Goal: Task Accomplishment & Management: Use online tool/utility

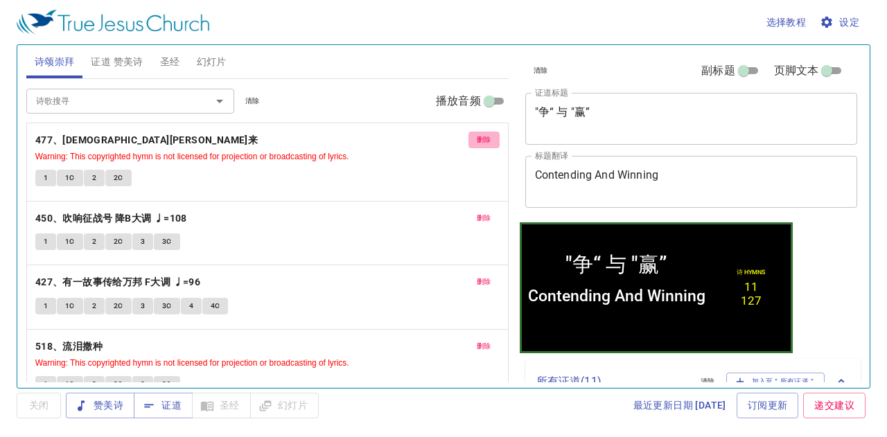
click at [477, 141] on span "删除" at bounding box center [484, 140] width 15 height 12
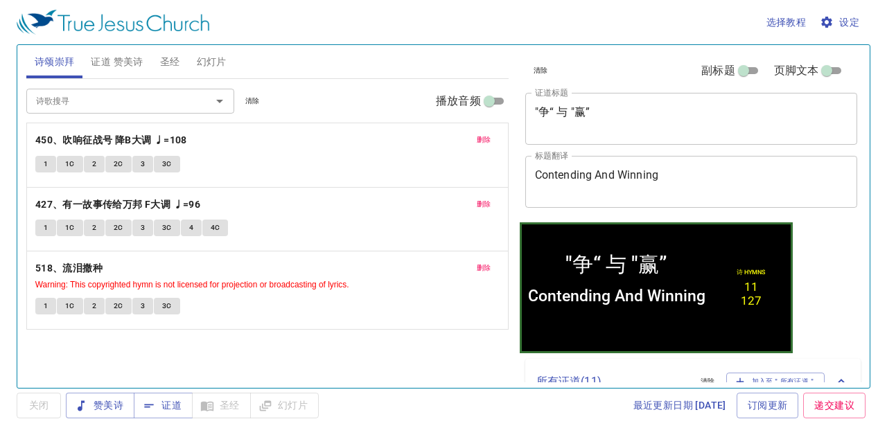
click at [481, 140] on span "删除" at bounding box center [484, 140] width 15 height 12
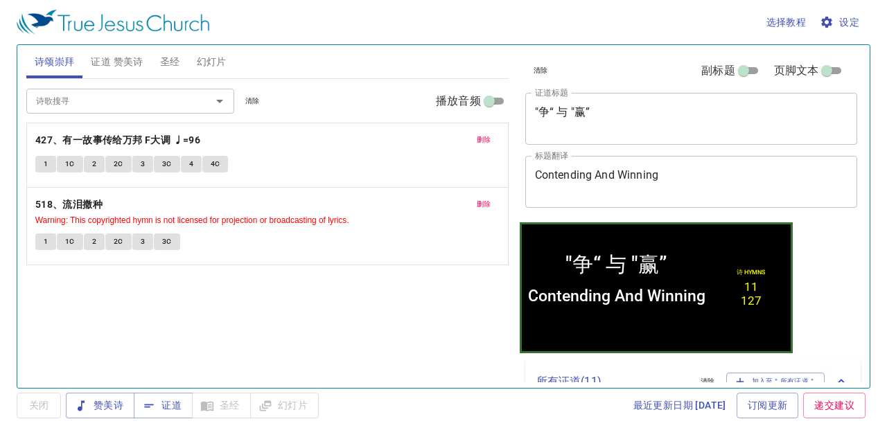
click at [481, 140] on span "删除" at bounding box center [484, 140] width 15 height 12
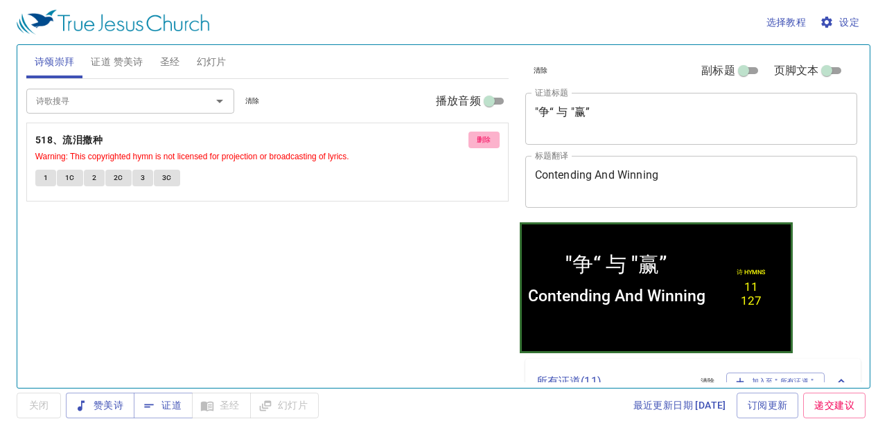
click at [481, 140] on span "删除" at bounding box center [484, 140] width 15 height 12
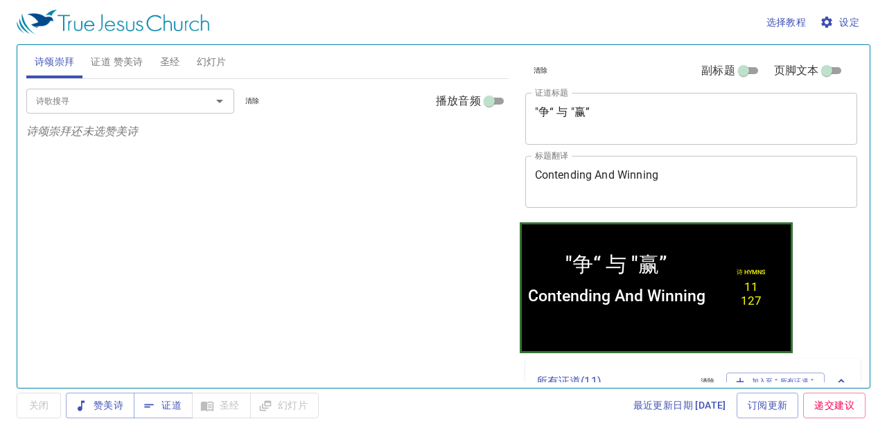
click at [97, 67] on span "证道 赞美诗" at bounding box center [117, 61] width 52 height 17
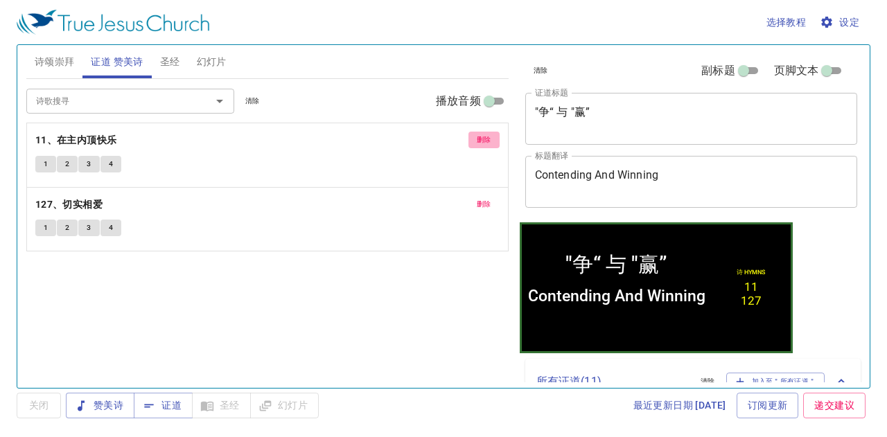
click at [472, 139] on button "删除" at bounding box center [483, 140] width 31 height 17
click at [472, 196] on button "删除" at bounding box center [483, 204] width 31 height 17
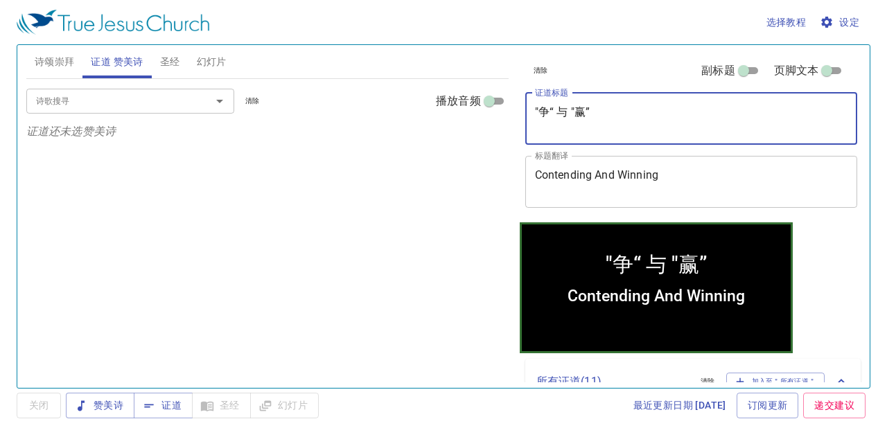
click at [594, 112] on textarea ""争“ 与 "赢”" at bounding box center [691, 118] width 313 height 26
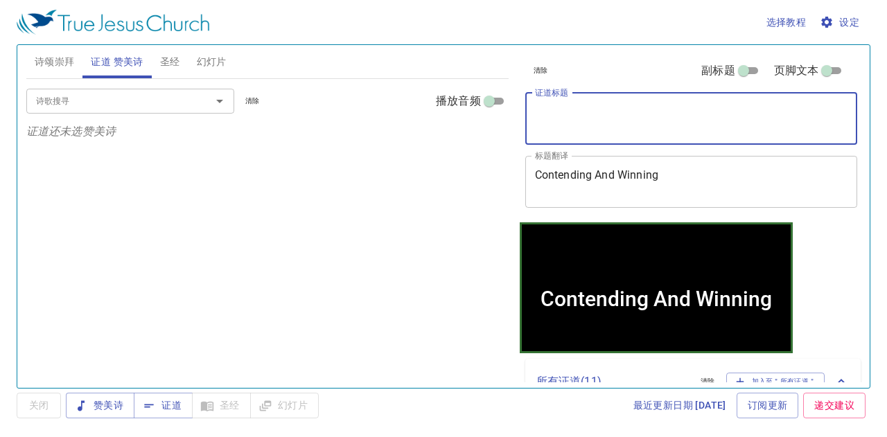
click at [596, 197] on div "Contending And Winning x 标题翻译" at bounding box center [691, 182] width 333 height 52
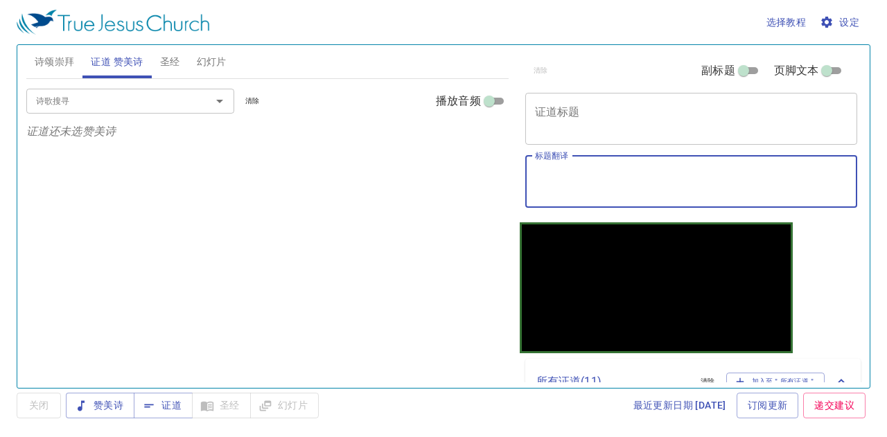
click at [165, 71] on button "圣经" at bounding box center [170, 61] width 37 height 33
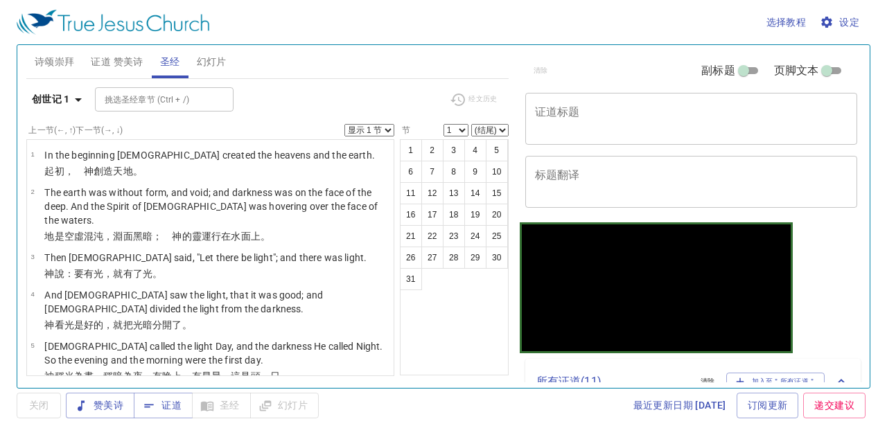
click at [608, 100] on div "x 证道标题" at bounding box center [691, 119] width 333 height 52
paste textarea "早禱会 Morning prayer"
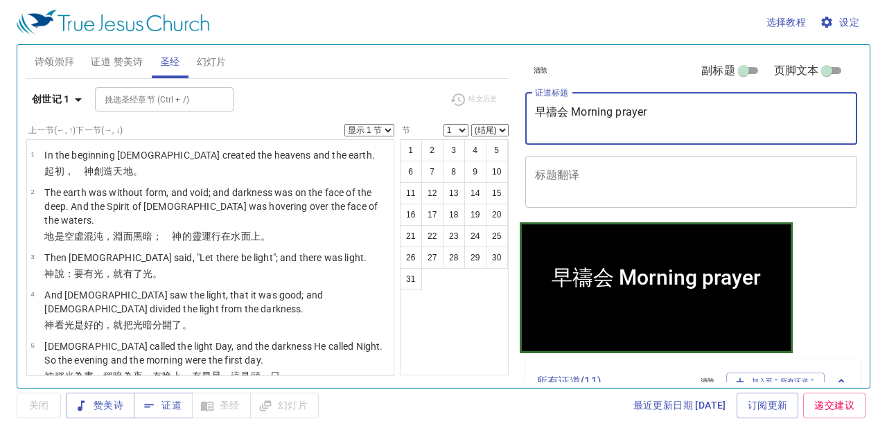
type textarea "早禱会 Morning prayer"
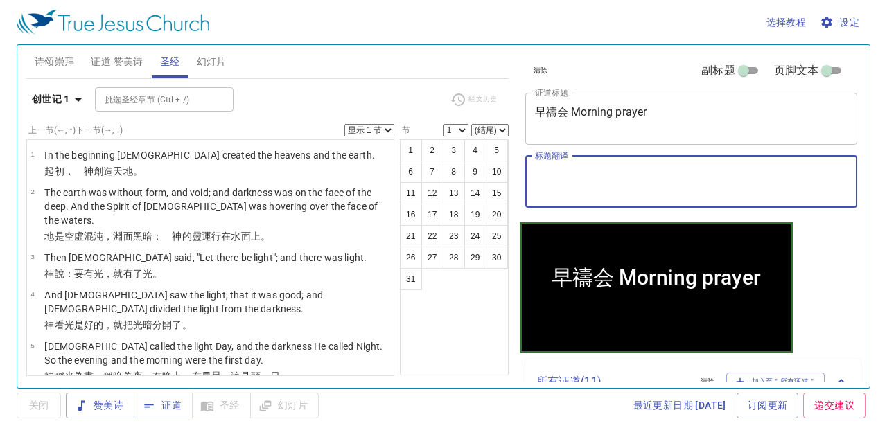
click at [567, 174] on textarea "标题翻译" at bounding box center [691, 181] width 313 height 26
paste textarea "诗篇 [DEMOGRAPHIC_DATA]"
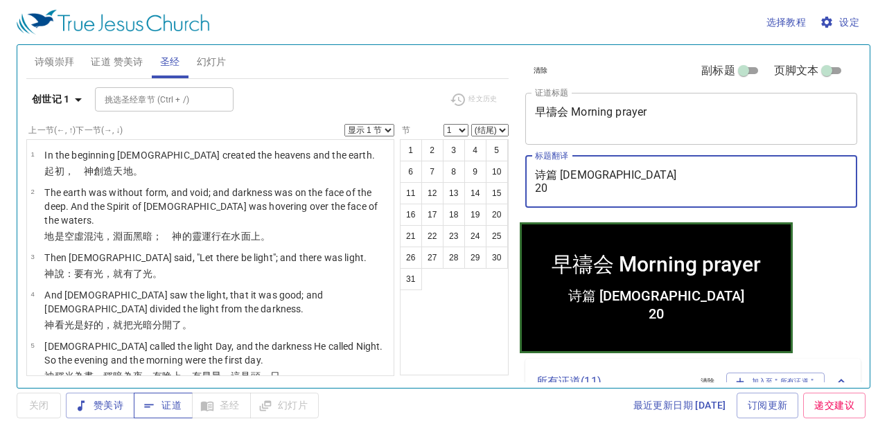
type textarea "诗篇 [DEMOGRAPHIC_DATA] 20"
click at [156, 404] on span "证道" at bounding box center [163, 405] width 37 height 17
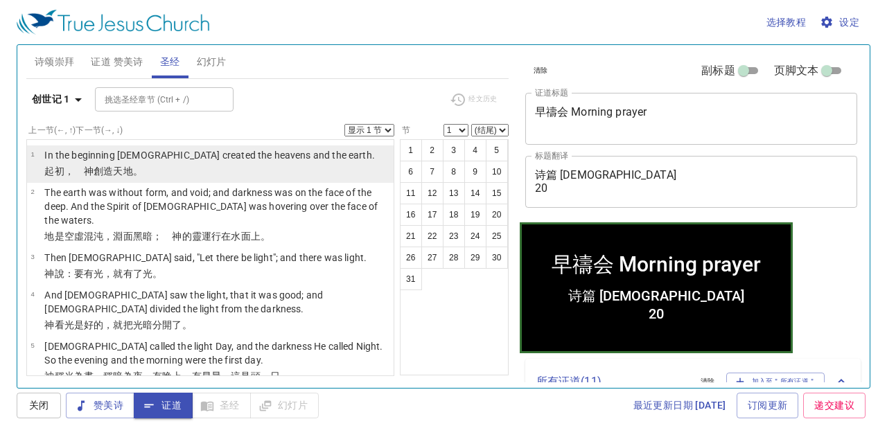
click at [152, 165] on p "﻿起初 ，　神 創造 天 地 。" at bounding box center [209, 171] width 330 height 14
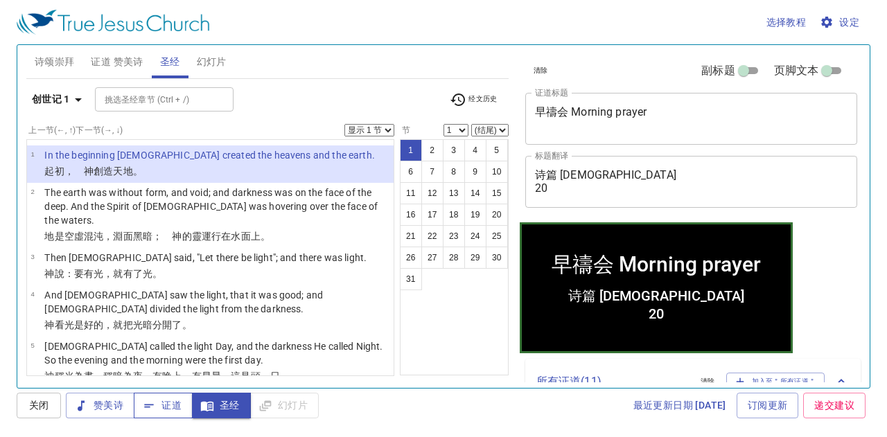
click at [179, 397] on button "证道" at bounding box center [163, 406] width 59 height 26
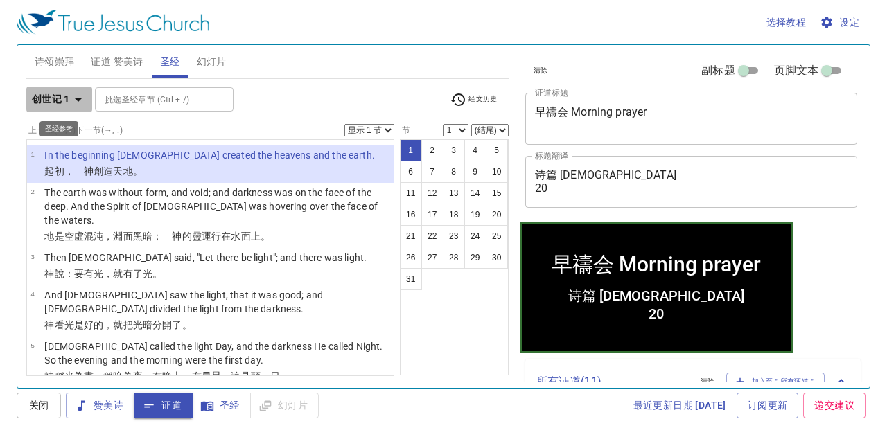
click at [53, 105] on b "创世记 1" at bounding box center [51, 99] width 38 height 17
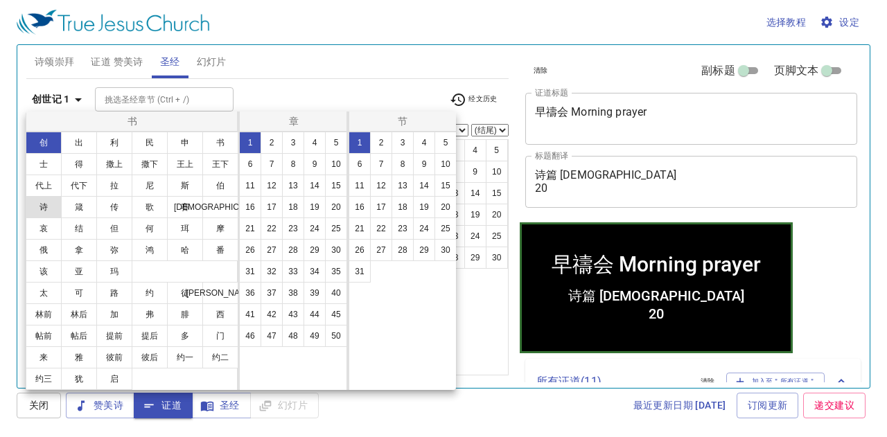
click at [45, 209] on button "诗" at bounding box center [44, 207] width 36 height 22
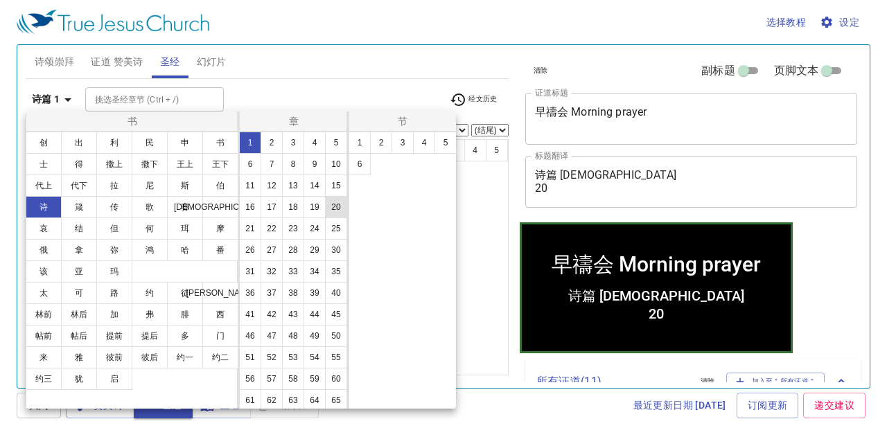
click at [325, 218] on button "20" at bounding box center [336, 207] width 22 height 22
click at [351, 78] on div at bounding box center [443, 218] width 887 height 437
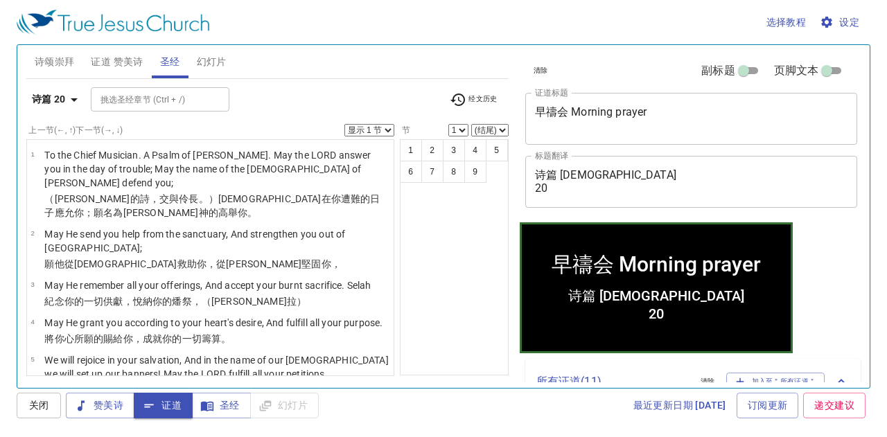
click at [119, 60] on span "证道 赞美诗" at bounding box center [117, 61] width 52 height 17
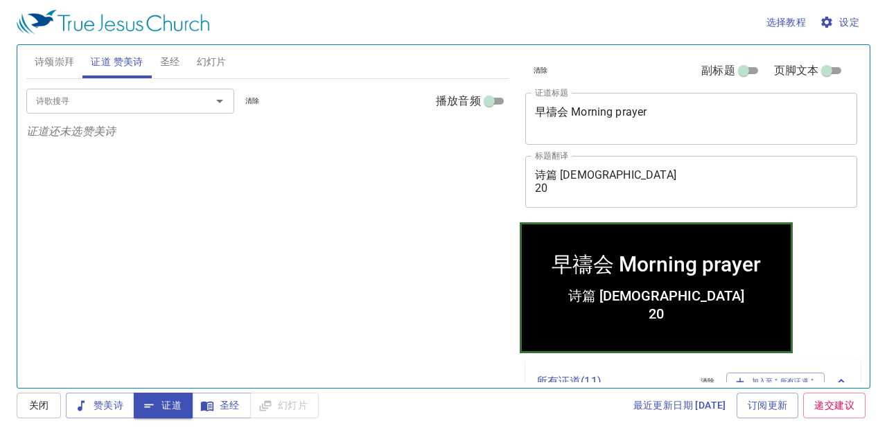
click at [79, 103] on input "诗歌搜寻" at bounding box center [109, 101] width 159 height 16
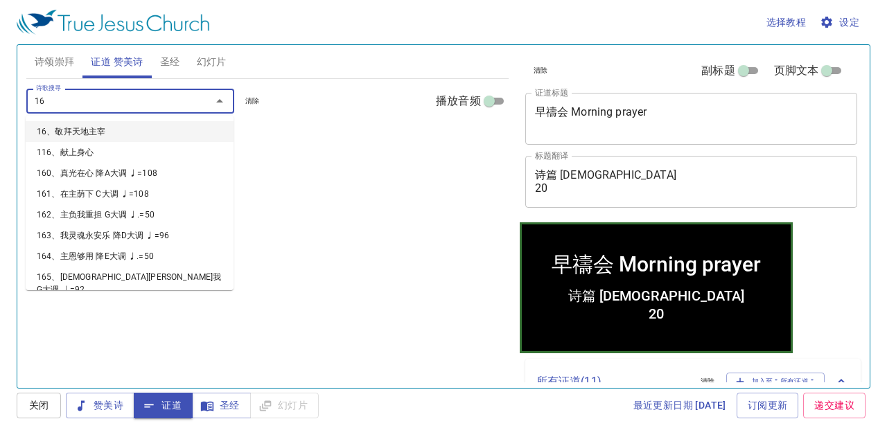
type input "168"
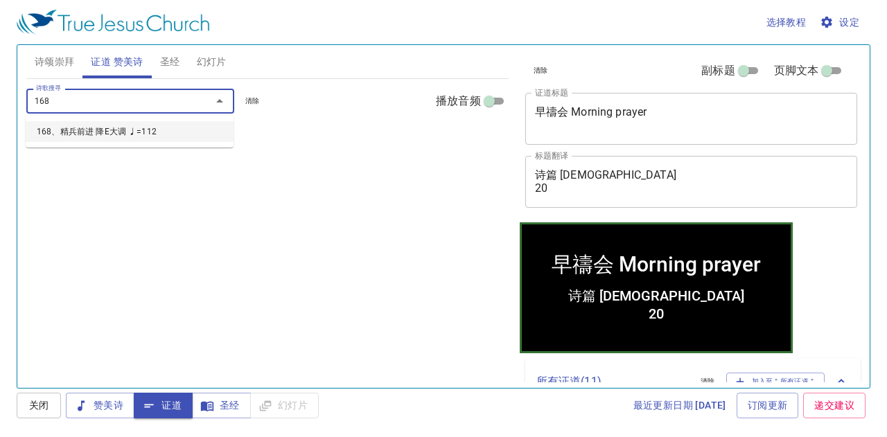
click at [93, 127] on li "168、精兵前进 降E大调 ♩=112" at bounding box center [130, 131] width 208 height 21
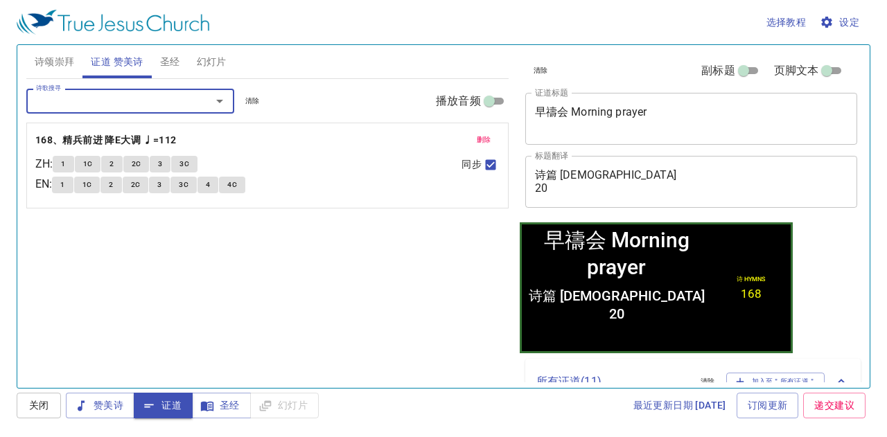
click at [61, 163] on button "1" at bounding box center [63, 164] width 21 height 17
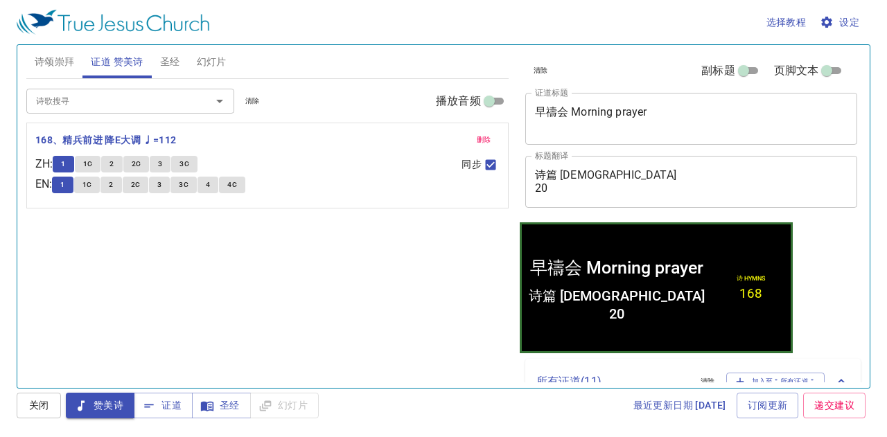
click at [492, 103] on input "播放音频" at bounding box center [489, 104] width 50 height 17
checkbox input "true"
select select "1"
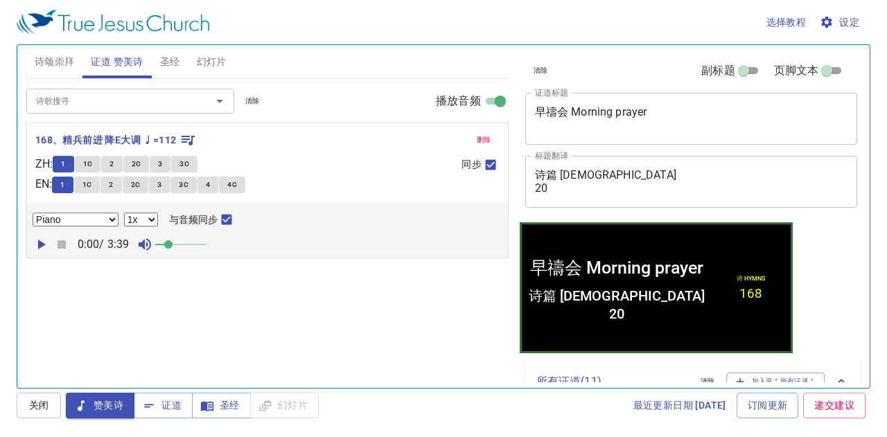
click at [35, 250] on icon "button" at bounding box center [41, 244] width 17 height 17
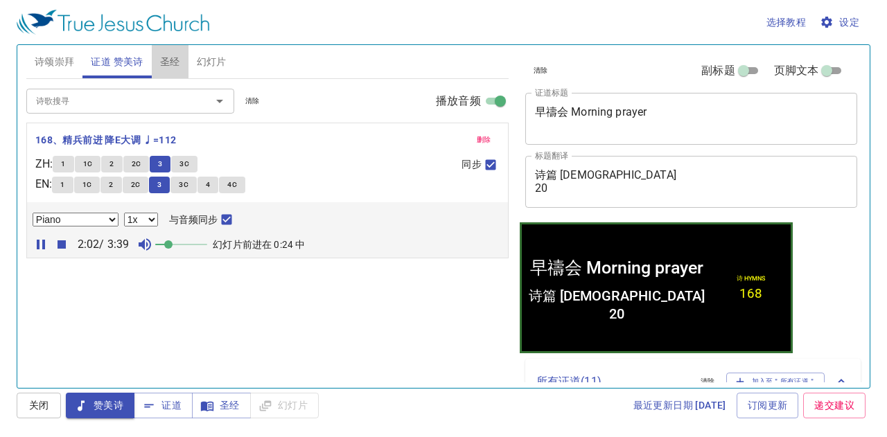
click at [169, 65] on span "圣经" at bounding box center [170, 61] width 20 height 17
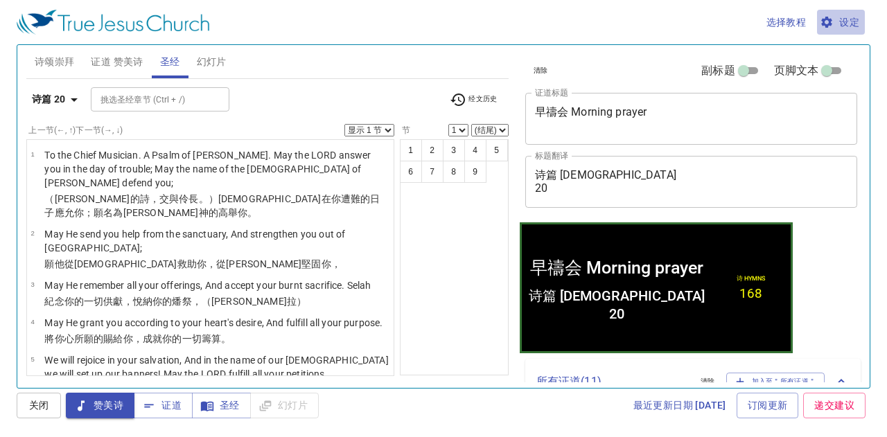
click at [842, 29] on span "设定" at bounding box center [840, 22] width 37 height 17
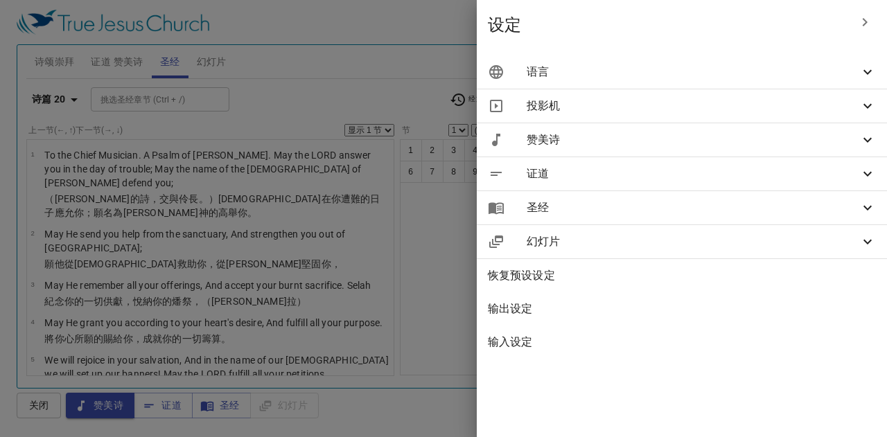
click at [718, 83] on div "语言" at bounding box center [682, 71] width 410 height 33
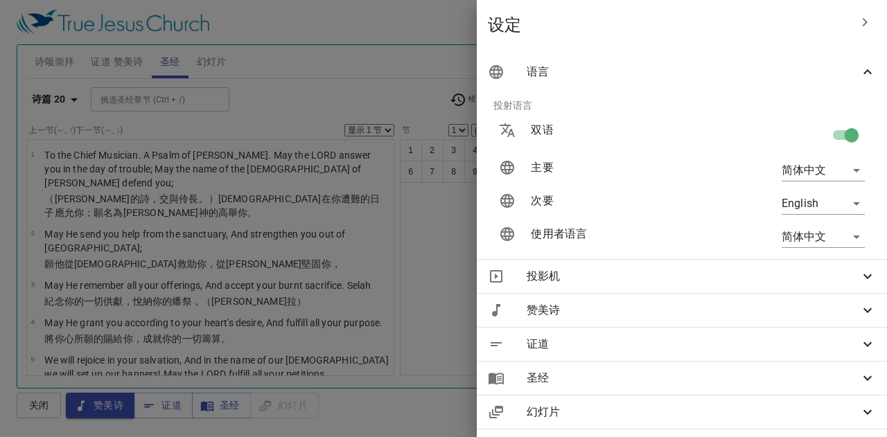
click at [842, 139] on html "选择教程 设定 诗颂崇拜 证道 赞美诗 圣经 幻灯片 诗歌搜寻 诗歌搜寻 清除 播放音频 诗颂崇拜还未选赞美诗 诗歌搜寻 诗歌搜寻 清除 播放音频 删除 16…" at bounding box center [443, 218] width 887 height 437
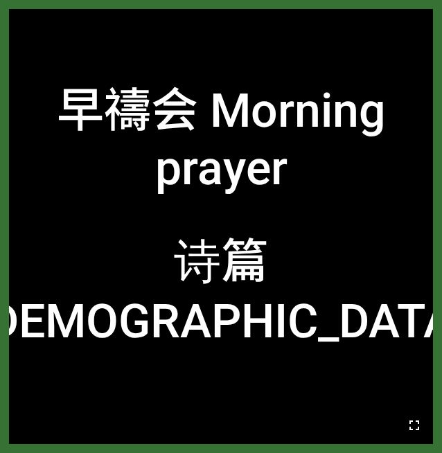
click at [407, 419] on icon "button" at bounding box center [414, 425] width 17 height 17
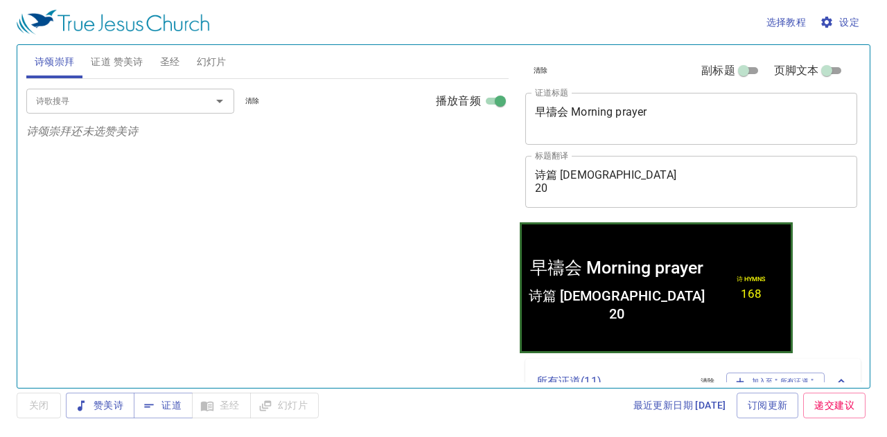
click at [48, 409] on span "关闭" at bounding box center [39, 406] width 44 height 26
click at [167, 415] on button "证道" at bounding box center [163, 406] width 59 height 26
click at [844, 29] on span "设定" at bounding box center [840, 22] width 37 height 17
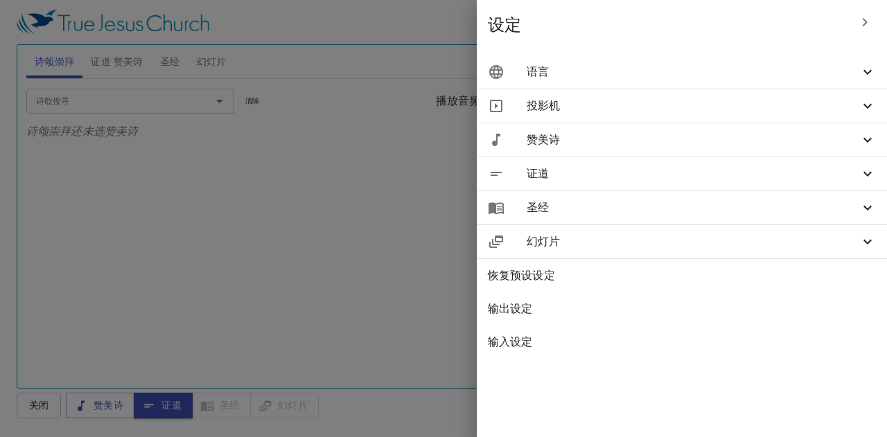
click at [826, 82] on div "语言" at bounding box center [682, 71] width 410 height 33
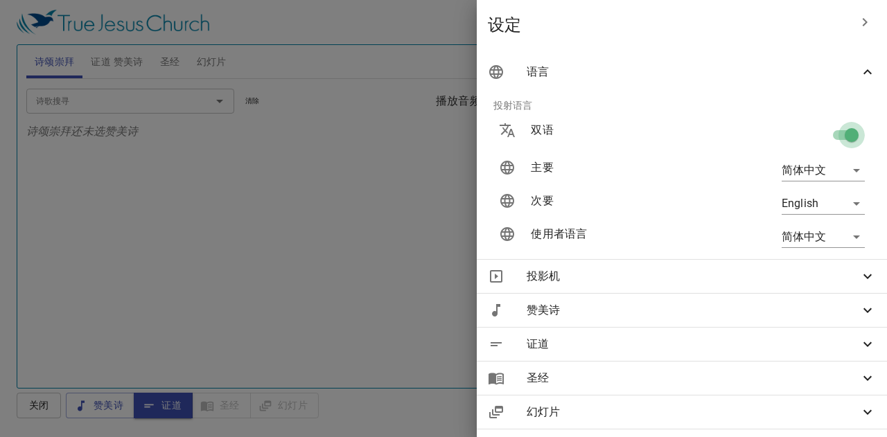
click at [844, 139] on input "checkbox" at bounding box center [851, 138] width 79 height 26
checkbox input "false"
drag, startPoint x: 37, startPoint y: 246, endPoint x: 55, endPoint y: 235, distance: 21.1
click at [37, 246] on div at bounding box center [443, 218] width 887 height 437
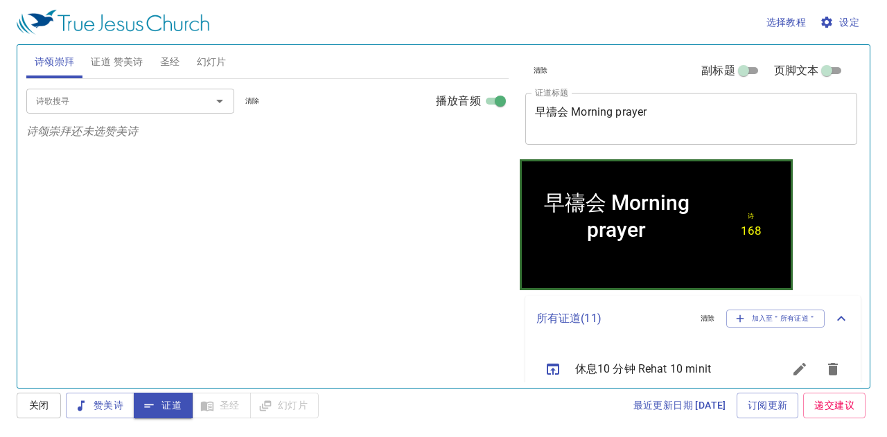
click at [175, 64] on span "圣经" at bounding box center [170, 61] width 20 height 17
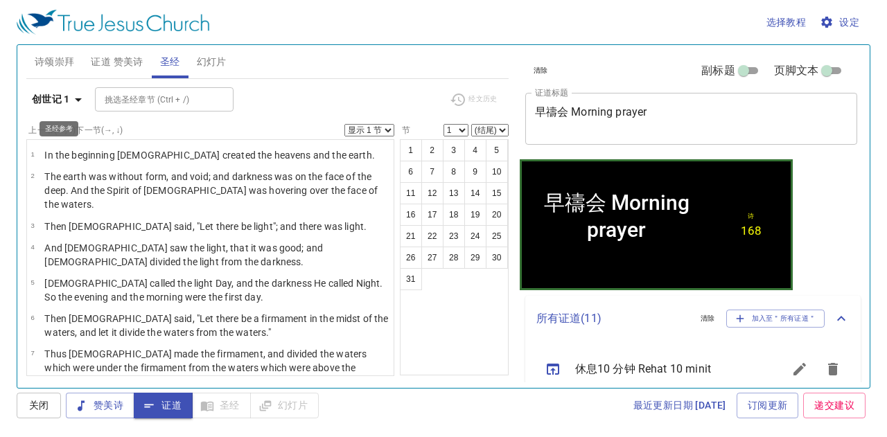
click at [65, 102] on b "创世记 1" at bounding box center [51, 99] width 38 height 17
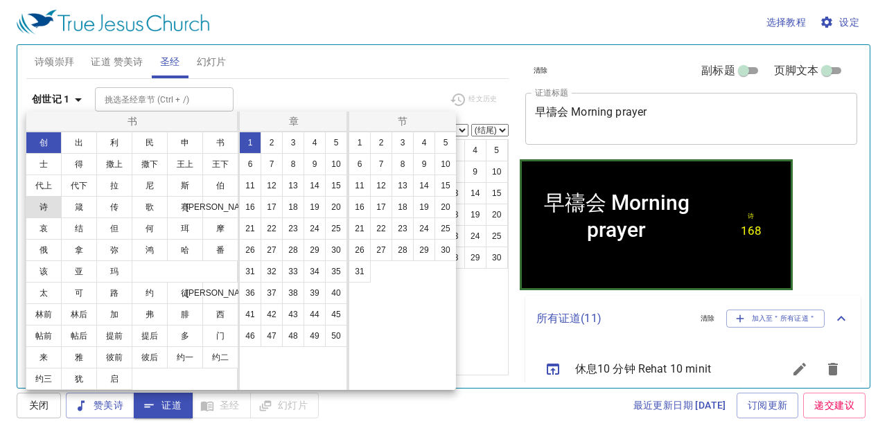
click at [48, 207] on button "诗" at bounding box center [44, 207] width 36 height 22
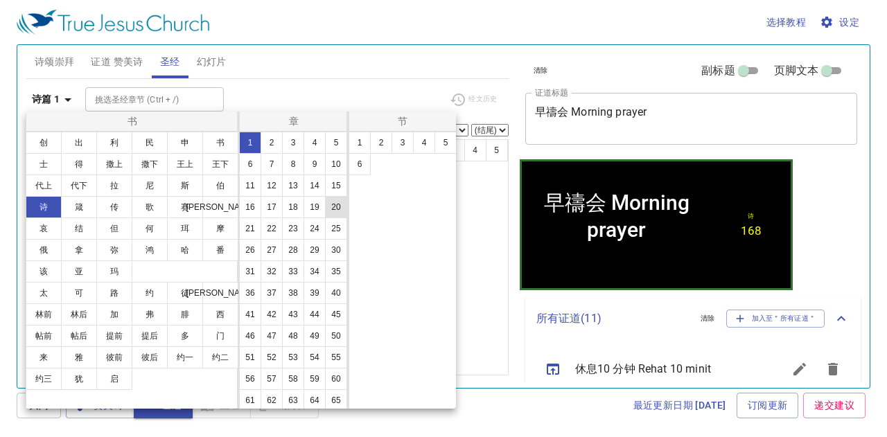
click at [325, 218] on button "20" at bounding box center [336, 207] width 22 height 22
click at [363, 82] on div at bounding box center [443, 218] width 887 height 437
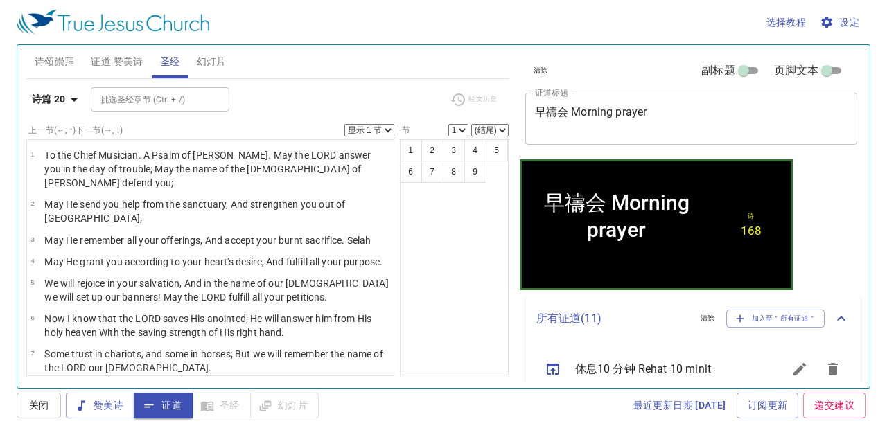
click at [836, 17] on span "设定" at bounding box center [840, 22] width 37 height 17
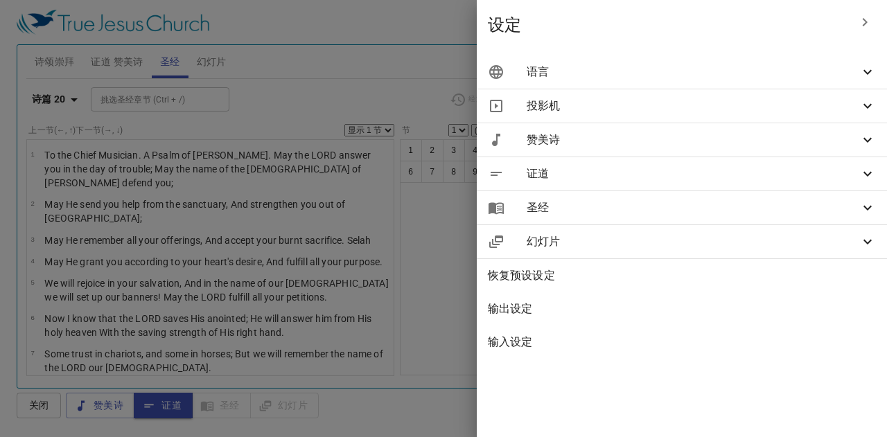
click at [761, 66] on span "语言" at bounding box center [692, 72] width 333 height 17
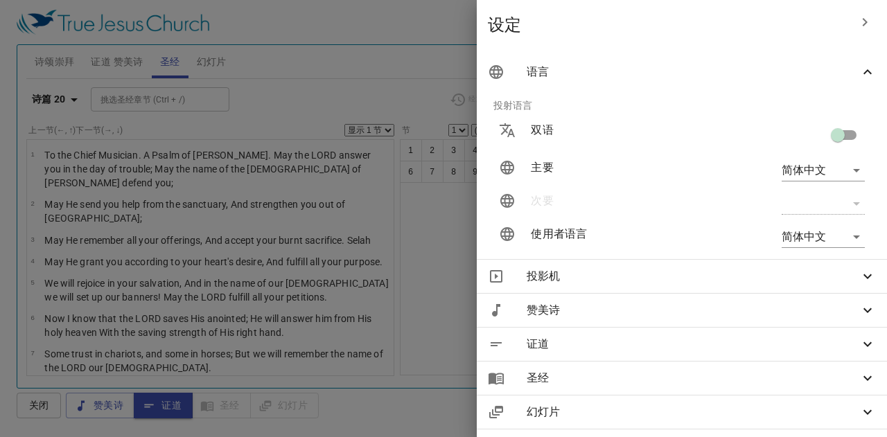
click at [226, 248] on div at bounding box center [443, 218] width 887 height 437
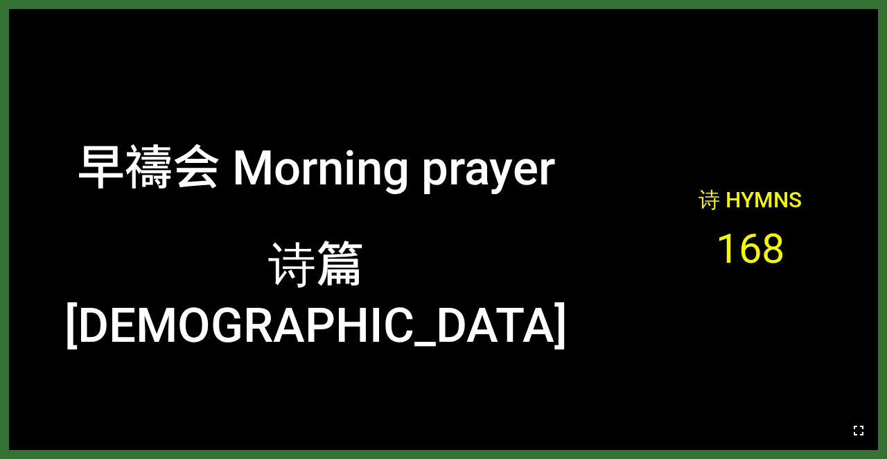
click at [559, 421] on button "button" at bounding box center [858, 430] width 33 height 33
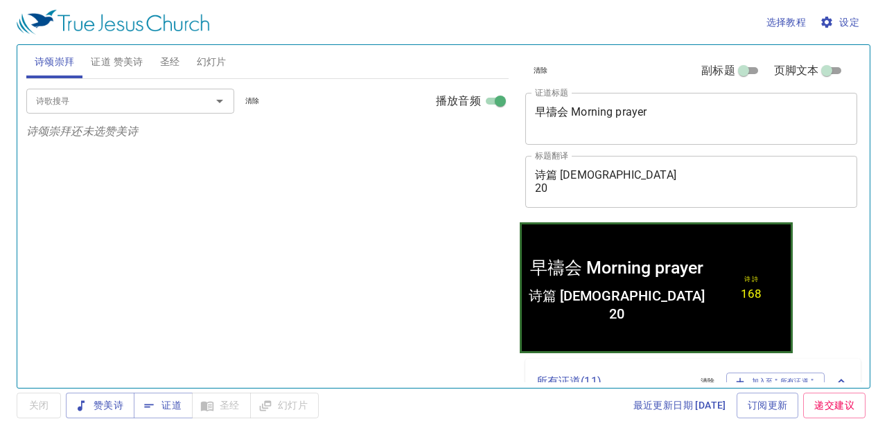
click at [184, 53] on button "圣经" at bounding box center [170, 61] width 37 height 33
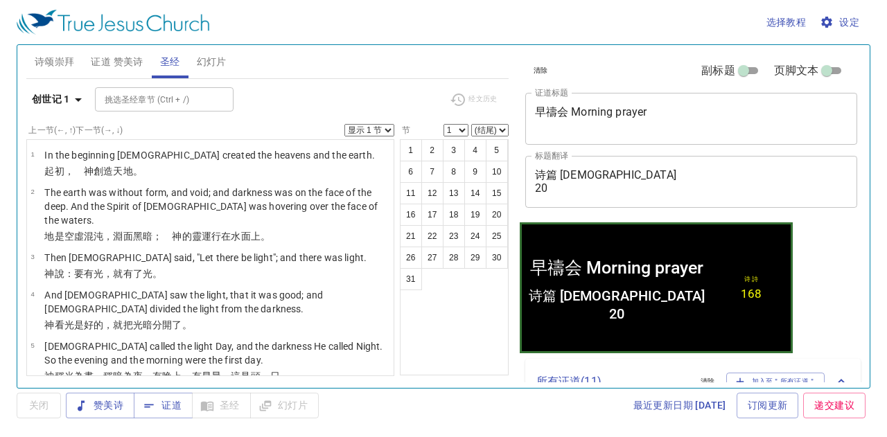
click at [860, 21] on button "设定" at bounding box center [841, 23] width 48 height 26
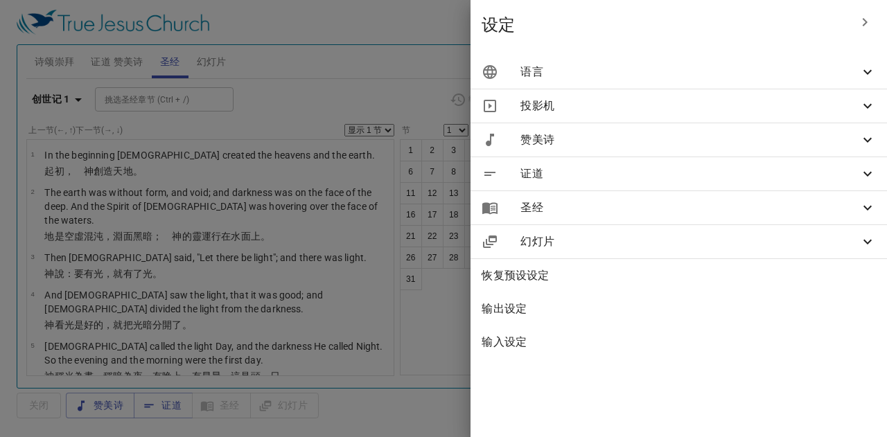
click at [763, 85] on div "语言" at bounding box center [678, 71] width 416 height 33
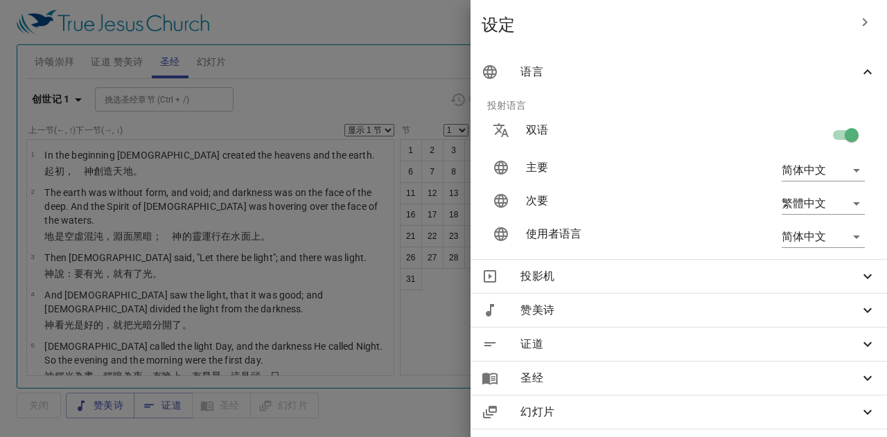
click at [840, 136] on input "checkbox" at bounding box center [851, 138] width 79 height 26
checkbox input "false"
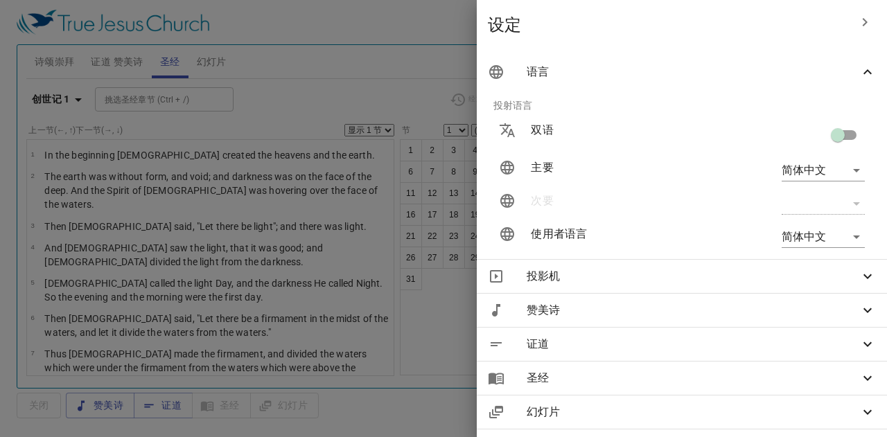
click at [820, 171] on body "选择教程 设定 诗颂崇拜 证道 赞美诗 圣经 幻灯片 诗歌搜寻 诗歌搜寻 清除 播放音频 诗颂崇拜还未选赞美诗 诗歌搜寻 诗歌搜寻 清除 播放音频 删除 16…" at bounding box center [443, 218] width 887 height 437
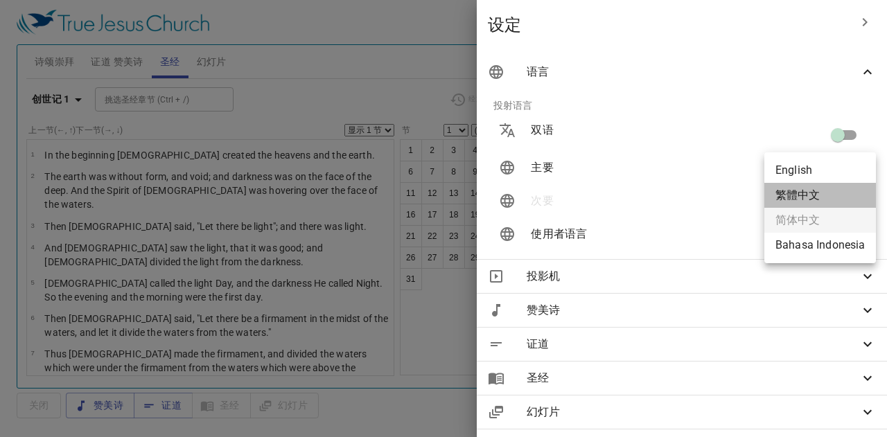
click at [813, 196] on li "繁體中文" at bounding box center [820, 195] width 112 height 25
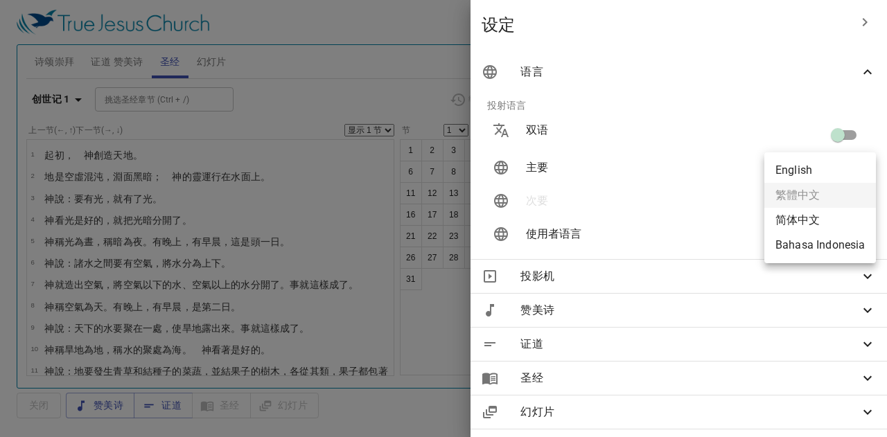
click at [817, 171] on body "选择教程 设定 诗颂崇拜 证道 赞美诗 圣经 幻灯片 诗歌搜寻 诗歌搜寻 清除 播放音频 诗颂崇拜还未选赞美诗 诗歌搜寻 诗歌搜寻 清除 播放音频 删除 16…" at bounding box center [443, 218] width 887 height 437
click at [813, 220] on li "简体中文" at bounding box center [820, 220] width 112 height 25
type input "zh-simple"
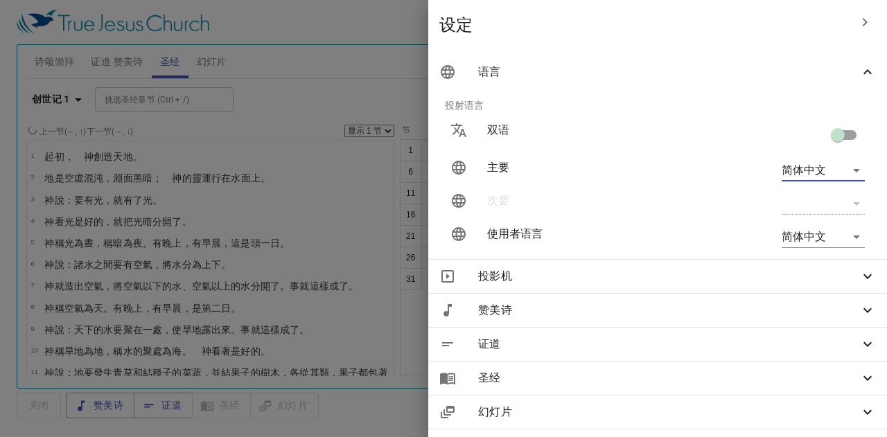
click at [258, 278] on div at bounding box center [443, 218] width 887 height 437
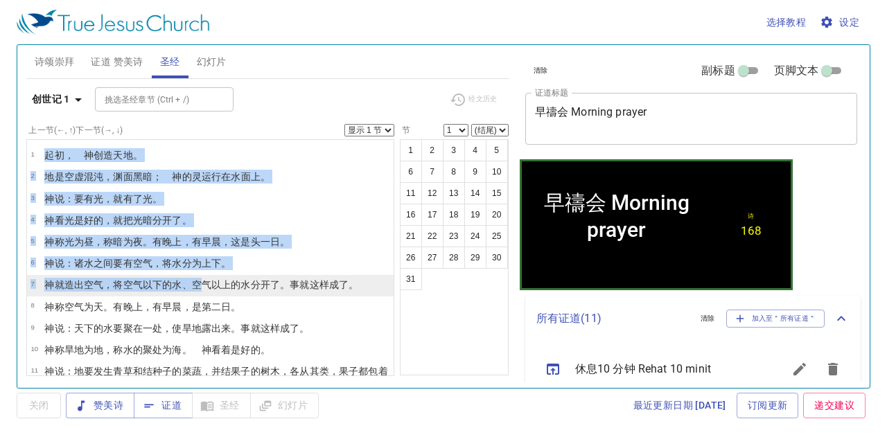
drag, startPoint x: 37, startPoint y: 150, endPoint x: 197, endPoint y: 278, distance: 205.6
click at [197, 278] on ul "1 ﻿起初 ，　神 创造 天 地 。 2 地 是 空虚 混沌 ，渊 面 黑暗 ；　神 的灵 运行 在水 面 上 。 3 神 说 ：要有 光 ，就有了光 。 4…" at bounding box center [210, 257] width 368 height 237
drag, startPoint x: 121, startPoint y: 163, endPoint x: 78, endPoint y: 102, distance: 75.0
click at [122, 162] on td "﻿起初 ，　神 创造 天 地 。" at bounding box center [93, 156] width 98 height 16
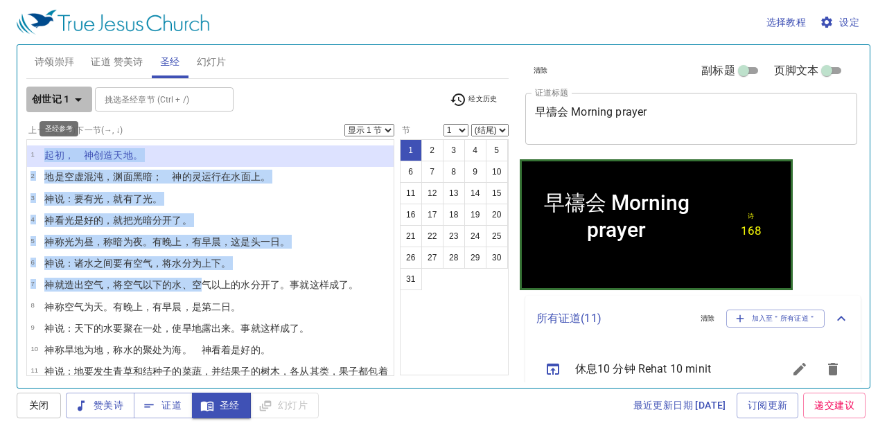
click at [61, 91] on b "创世记 1" at bounding box center [51, 99] width 38 height 17
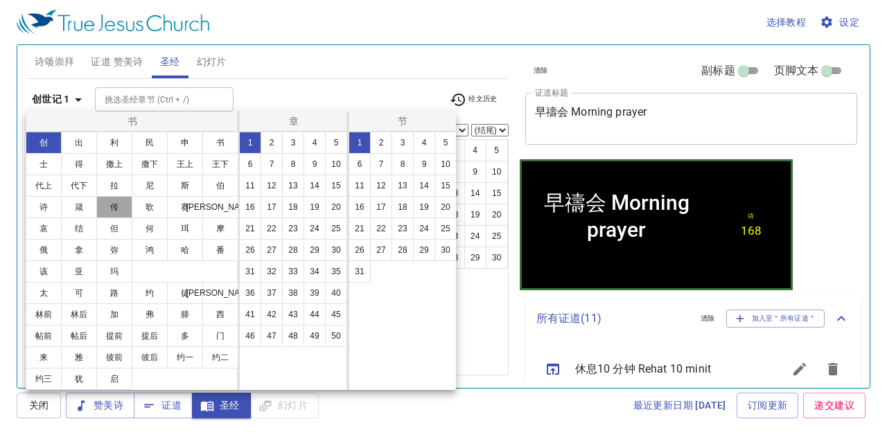
click at [123, 210] on button "传" at bounding box center [114, 207] width 36 height 22
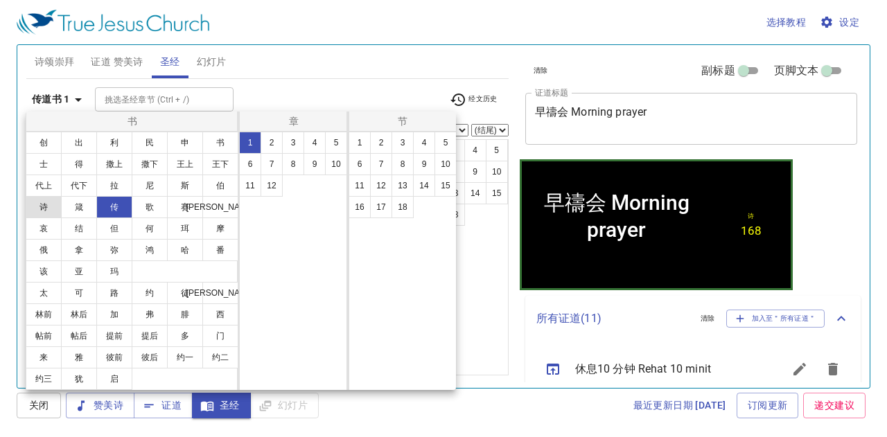
click at [39, 206] on button "诗" at bounding box center [44, 207] width 36 height 22
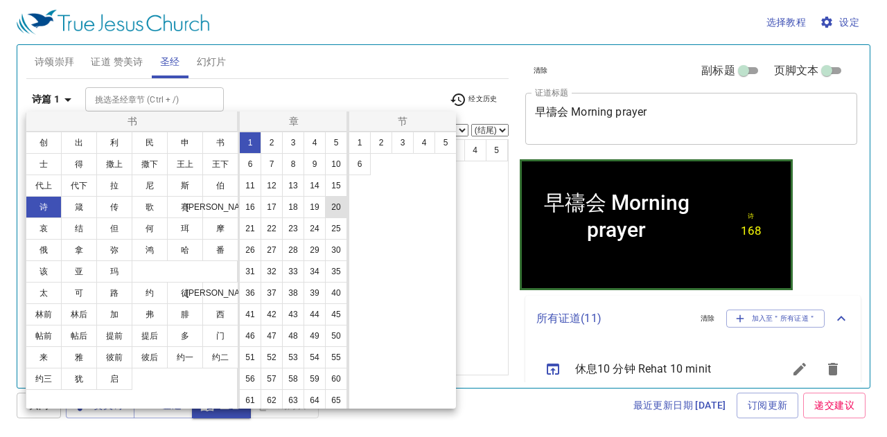
click at [325, 218] on button "20" at bounding box center [336, 207] width 22 height 22
drag, startPoint x: 420, startPoint y: 43, endPoint x: 341, endPoint y: 76, distance: 85.7
click at [420, 42] on div at bounding box center [443, 218] width 887 height 437
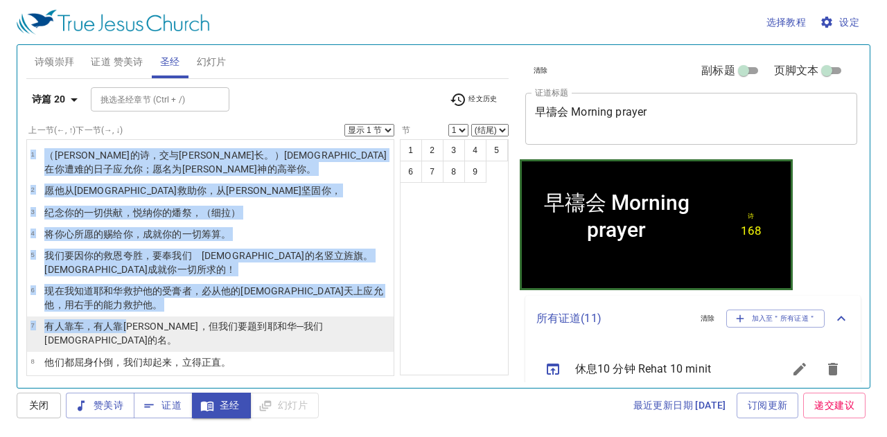
drag, startPoint x: 24, startPoint y: 150, endPoint x: 130, endPoint y: 334, distance: 212.3
click at [130, 334] on div "诗颂崇拜 证道 赞美诗 圣经 幻灯片 诗歌搜寻 诗歌搜寻 清除 播放音频 诗颂崇拜还未选赞美诗 诗歌搜寻 诗歌搜寻 清除 播放音频 删除 168、精兵前进 降…" at bounding box center [267, 210] width 493 height 343
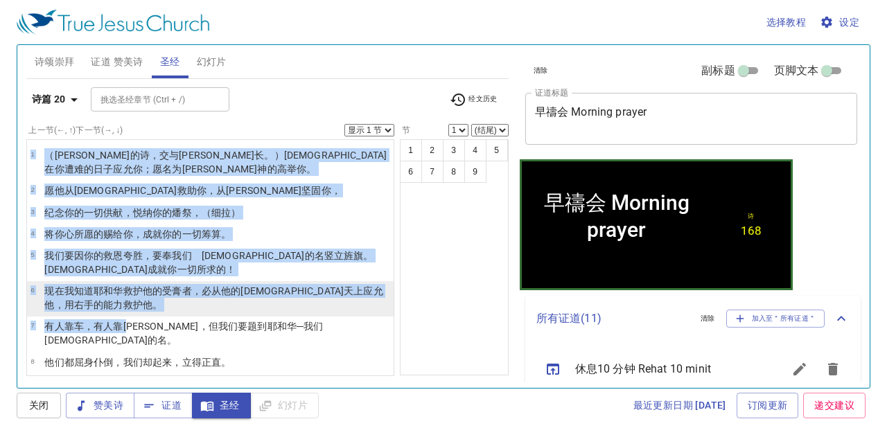
scroll to position [10, 0]
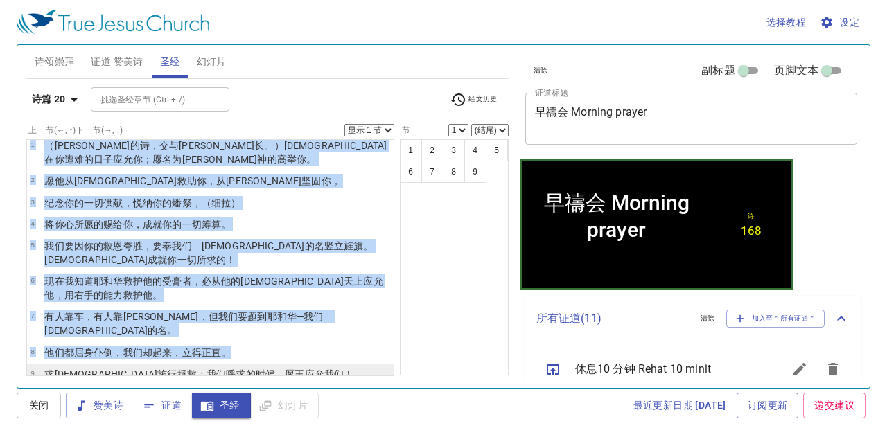
click at [289, 364] on li "9 求耶和华 施行拯救 ；我们呼求 的时候 ，愿王 应允 我们！" at bounding box center [210, 374] width 366 height 21
select select "9"
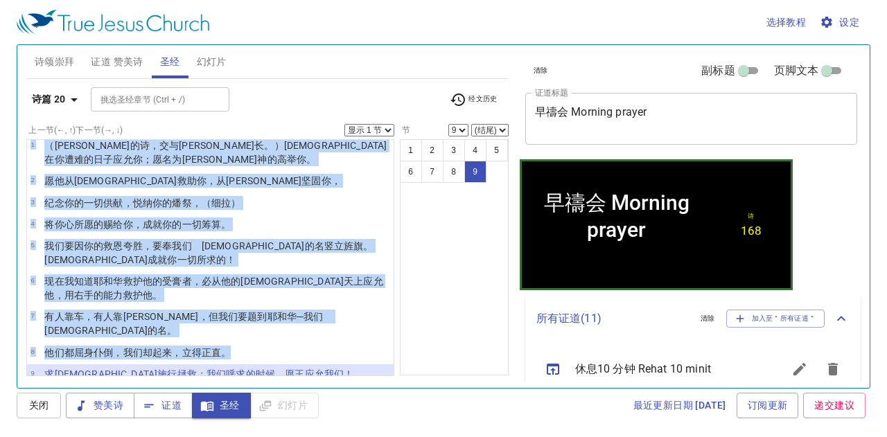
copy ul "1 （大卫 的诗 ，交与伶长 。）愿耶和华 在你遭难 的日子 应允 你；愿名 为雅各 　神 的高举 你。 2 愿他从圣所 救助 你，从锡安 坚固 你， 3 纪…"
click at [848, 23] on span "设定" at bounding box center [840, 22] width 37 height 17
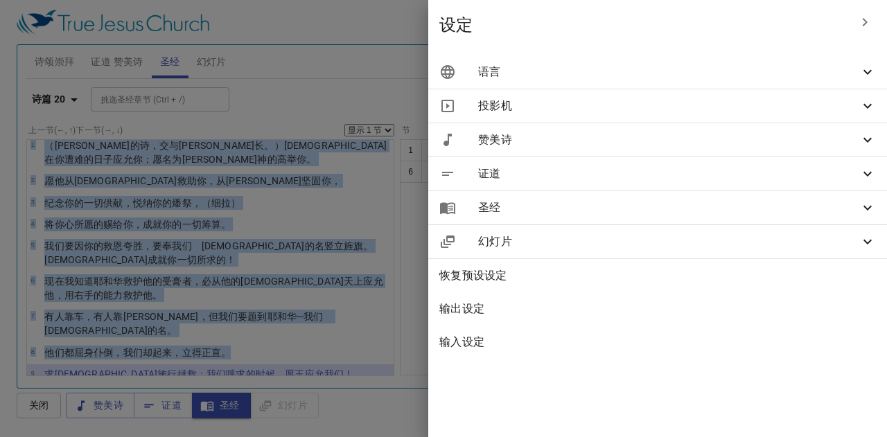
click at [729, 64] on span "语言" at bounding box center [668, 72] width 381 height 17
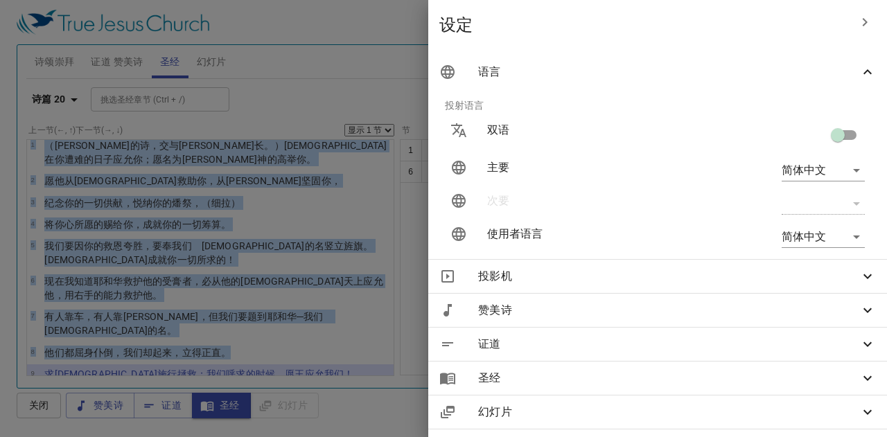
click at [831, 137] on input "checkbox" at bounding box center [837, 138] width 79 height 26
checkbox input "true"
type input "en"
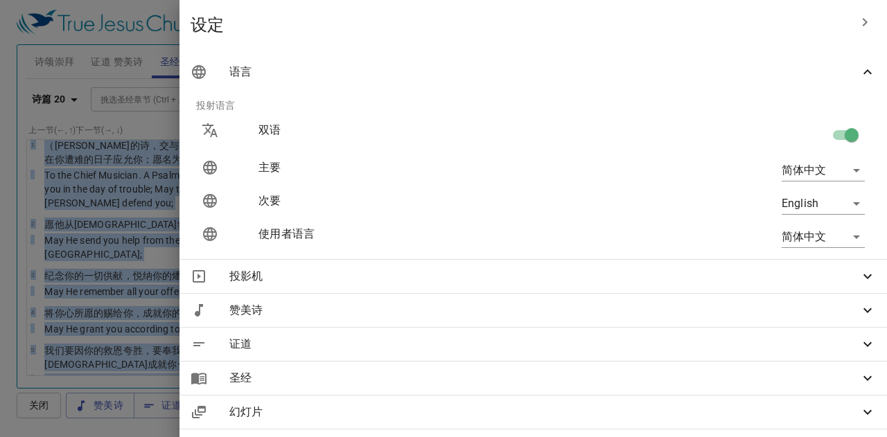
scroll to position [222, 0]
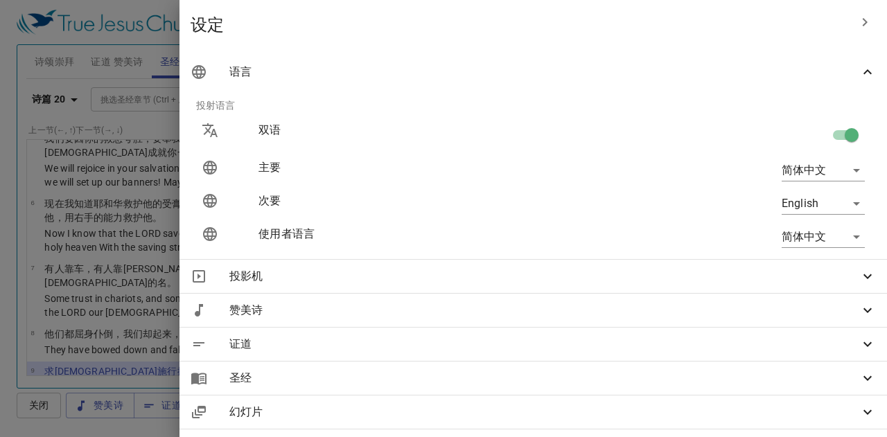
click at [326, 416] on div at bounding box center [443, 218] width 887 height 437
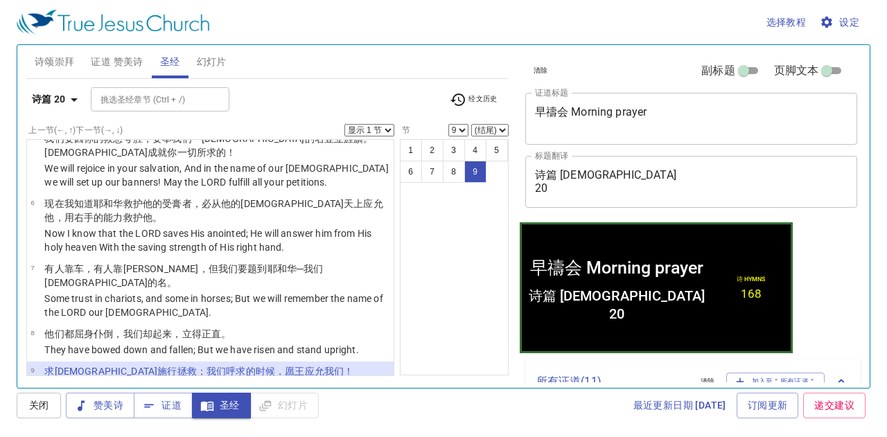
click at [208, 408] on icon "button" at bounding box center [207, 406] width 14 height 14
click at [180, 411] on span "证道" at bounding box center [163, 405] width 37 height 17
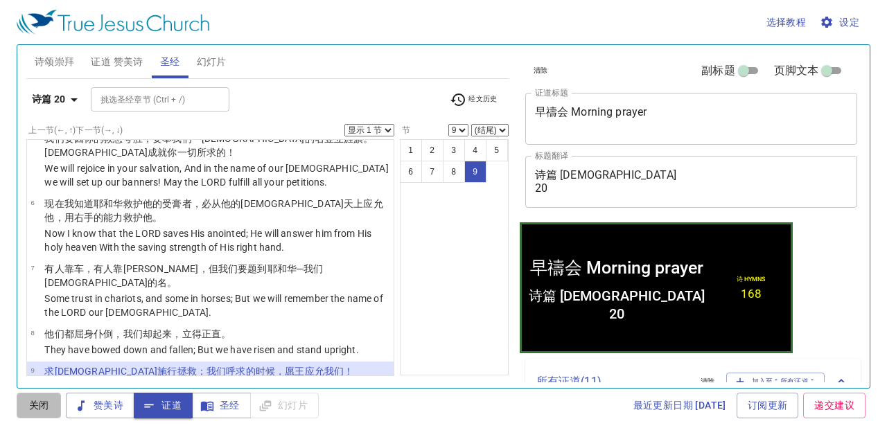
click at [32, 409] on span "关闭" at bounding box center [39, 405] width 22 height 17
click at [177, 402] on span "证道" at bounding box center [163, 405] width 37 height 17
click at [114, 58] on span "证道 赞美诗" at bounding box center [117, 61] width 52 height 17
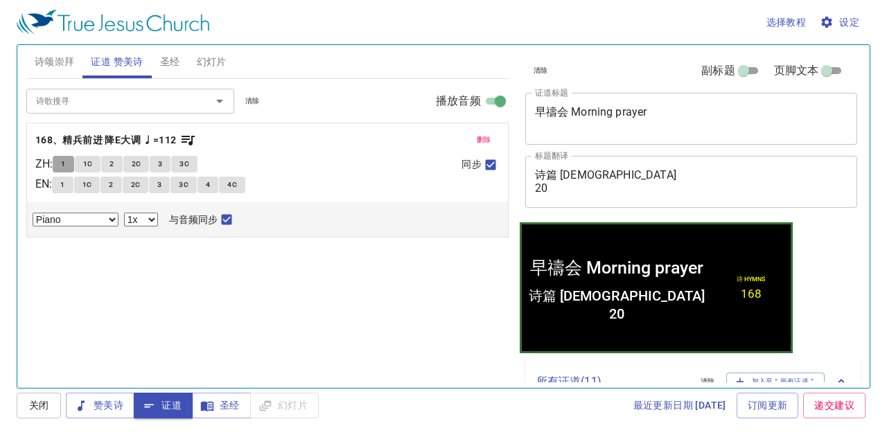
click at [73, 159] on button "1" at bounding box center [63, 164] width 21 height 17
checkbox input "false"
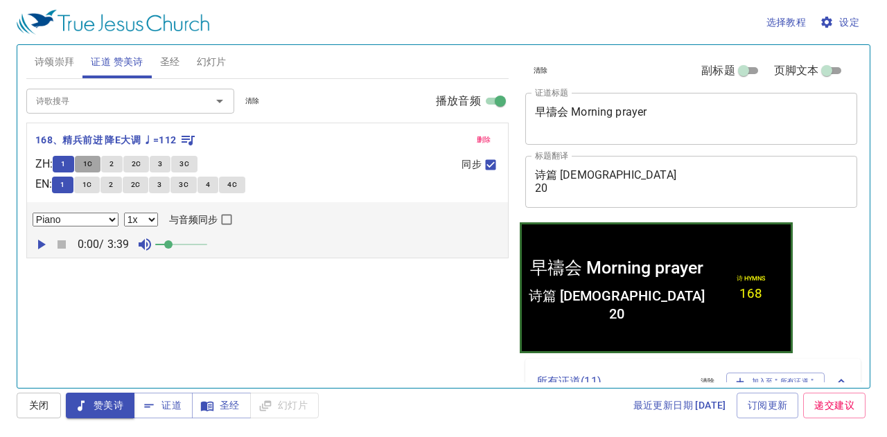
click at [101, 163] on button "1C" at bounding box center [88, 164] width 26 height 17
click at [121, 163] on button "2" at bounding box center [111, 164] width 21 height 17
click at [145, 161] on button "2C" at bounding box center [136, 164] width 26 height 17
click at [162, 163] on span "3" at bounding box center [160, 164] width 4 height 12
click at [185, 163] on span "3C" at bounding box center [184, 164] width 10 height 12
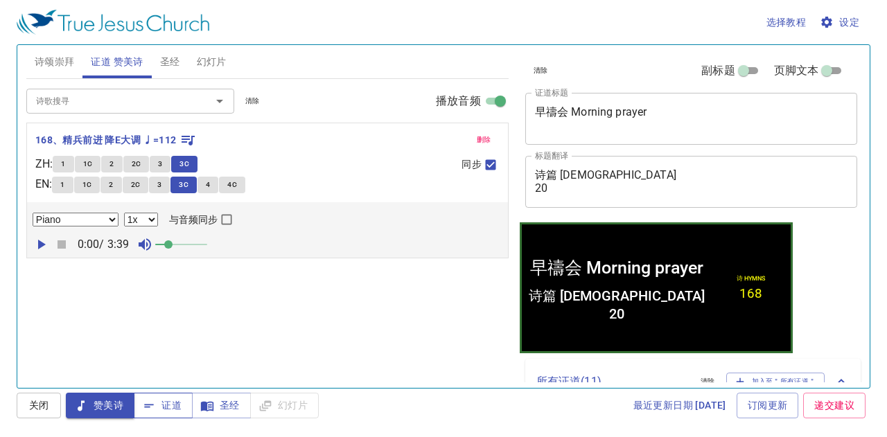
click at [172, 404] on span "证道" at bounding box center [163, 405] width 37 height 17
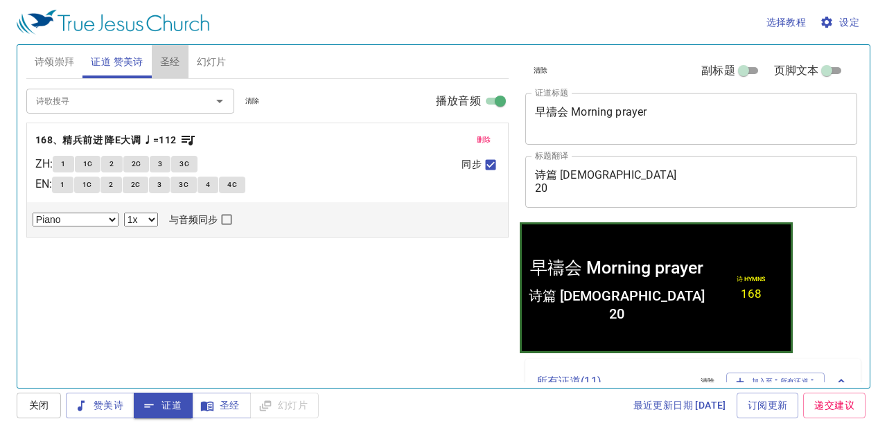
click at [175, 67] on span "圣经" at bounding box center [170, 61] width 20 height 17
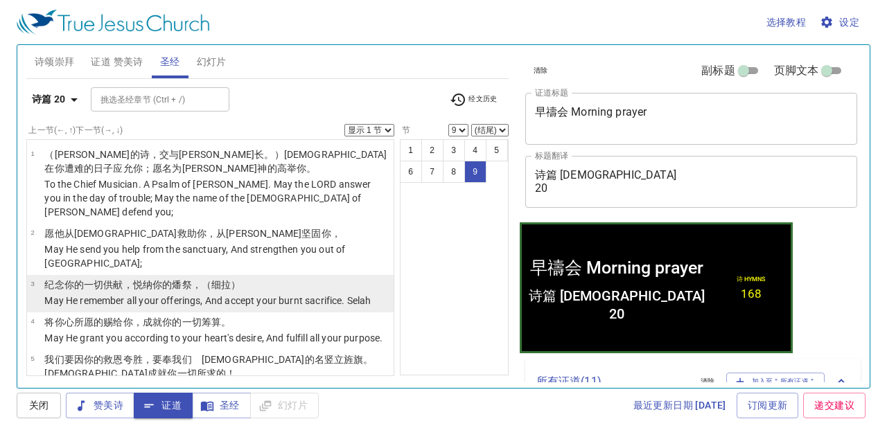
scroll to position [0, 0]
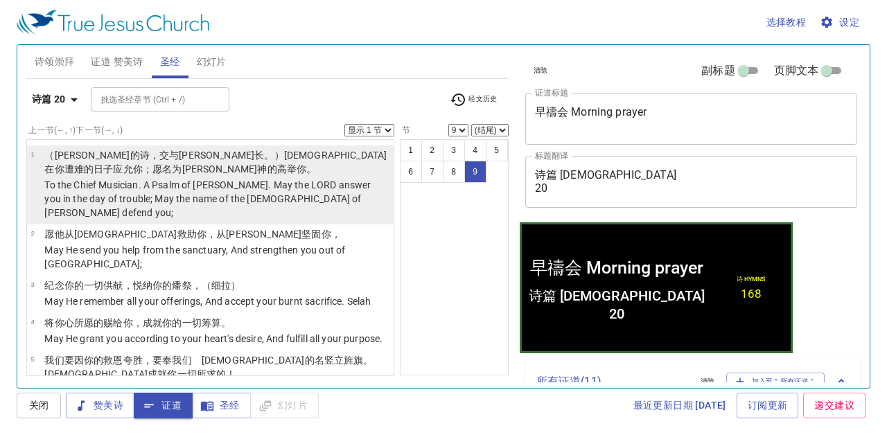
click at [183, 170] on p "（大卫 的诗 ，交与伶长 。）愿耶和华 在你遭难 的日子 应允 你；愿名 为雅各 　神 的高举 你。" at bounding box center [216, 162] width 345 height 28
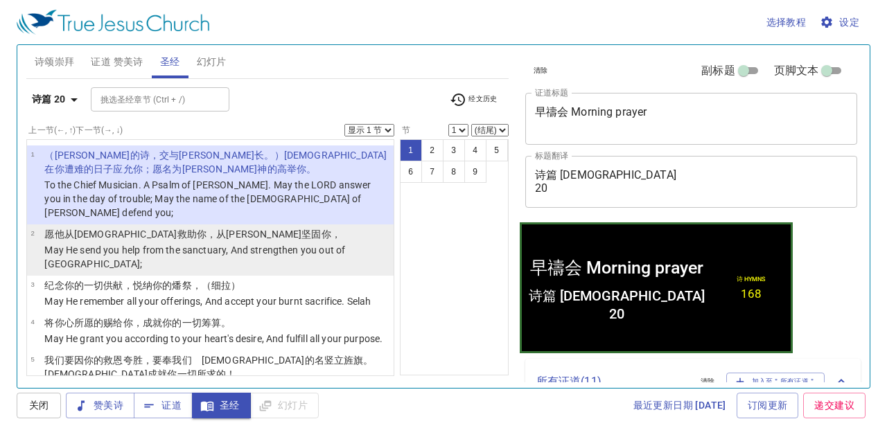
click at [209, 227] on td "愿他从圣所 救助 你，从锡安 坚固 你，" at bounding box center [216, 235] width 345 height 16
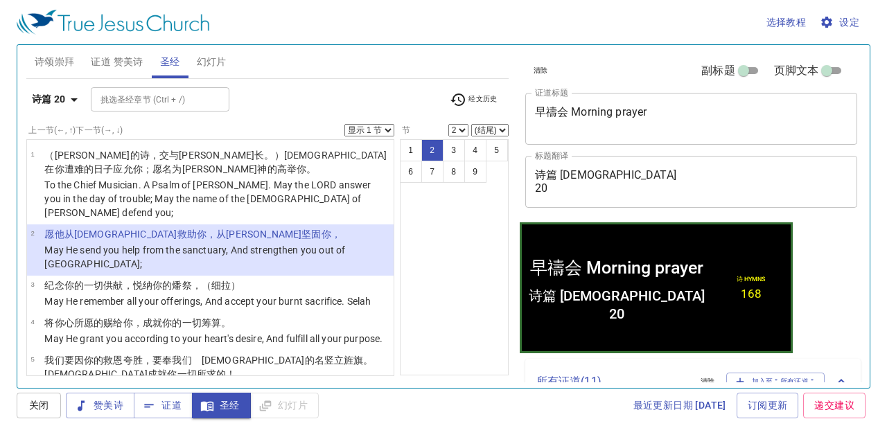
scroll to position [69, 0]
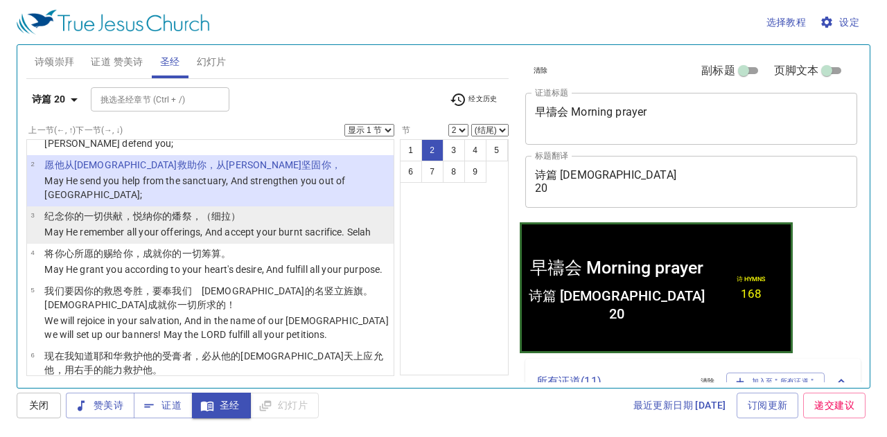
click at [238, 225] on p "May He remember all your offerings, And accept your burnt sacrifice. Selah" at bounding box center [207, 232] width 326 height 14
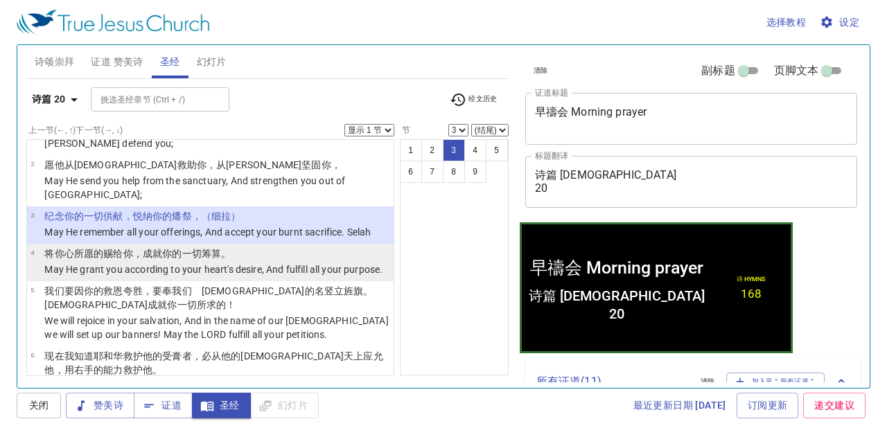
click at [240, 263] on p "May He grant you according to your heart's desire, And fulfill all your purpose." at bounding box center [213, 270] width 338 height 14
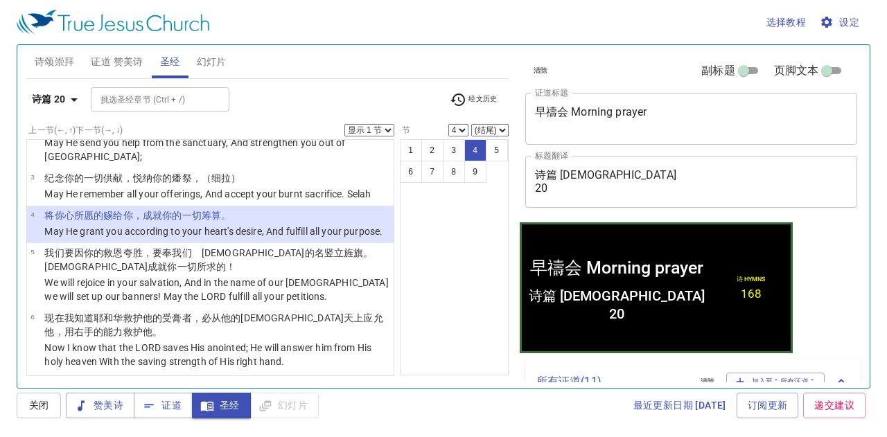
scroll to position [139, 0]
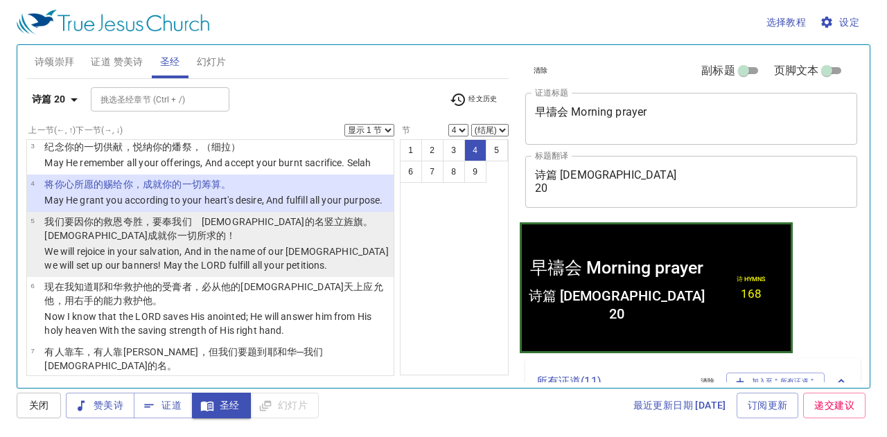
click at [241, 246] on p "We will rejoice in your salvation, And in the name of our [DEMOGRAPHIC_DATA] we…" at bounding box center [216, 259] width 345 height 28
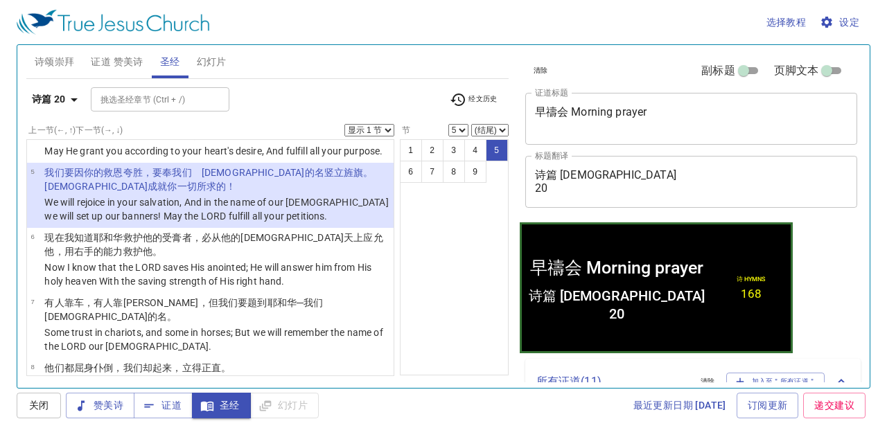
scroll to position [208, 0]
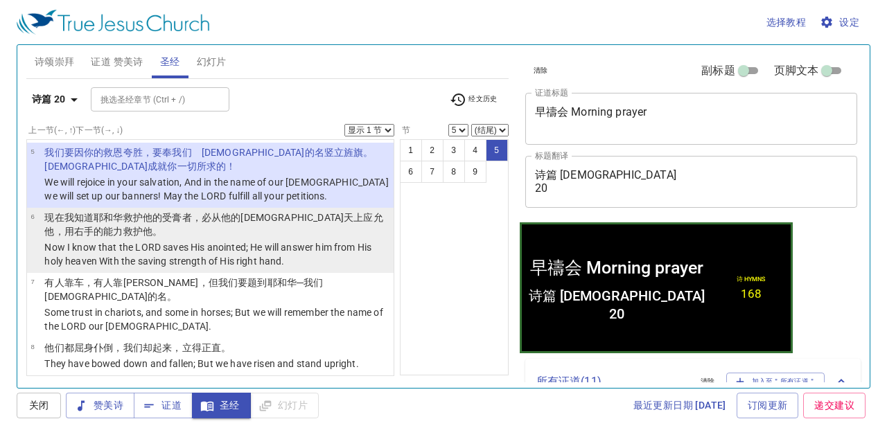
click at [238, 248] on p "Now I know that the LORD saves His anointed; He will answer him from His holy h…" at bounding box center [216, 254] width 345 height 28
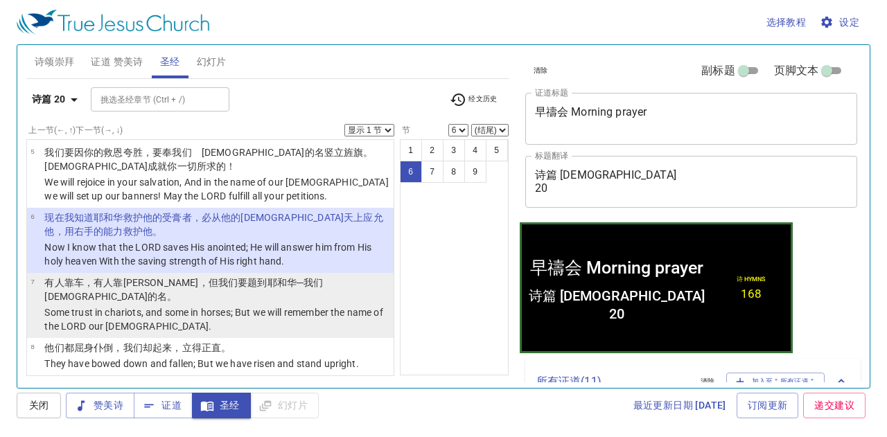
click at [231, 277] on wh3068 "─我们　神 的名 。" at bounding box center [188, 289] width 288 height 25
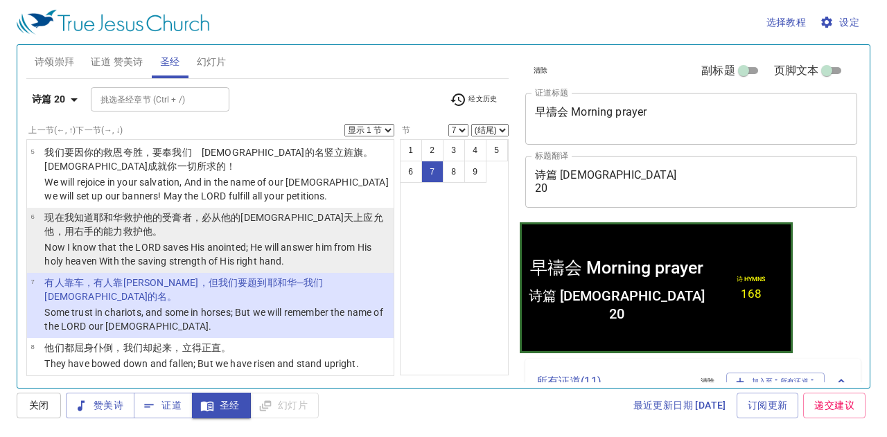
scroll to position [222, 0]
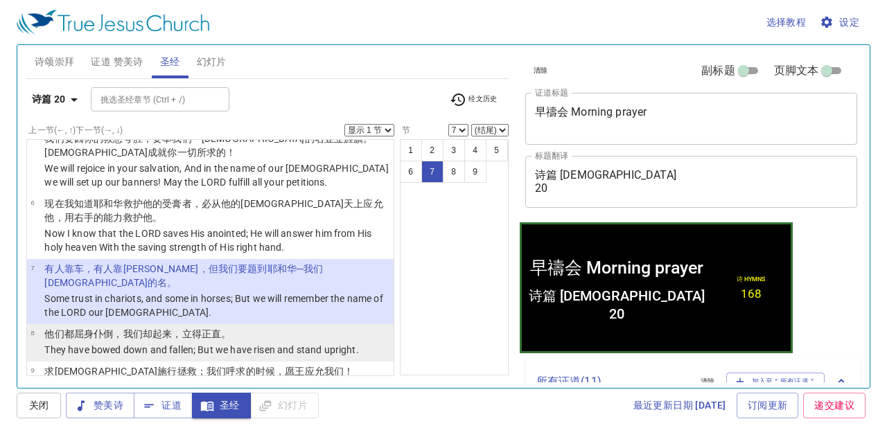
click at [242, 332] on li "8 他们都屈身 仆倒 ，我们却起来 ，立得正直 。 They have bowed down and fallen; But we have risen an…" at bounding box center [210, 342] width 366 height 37
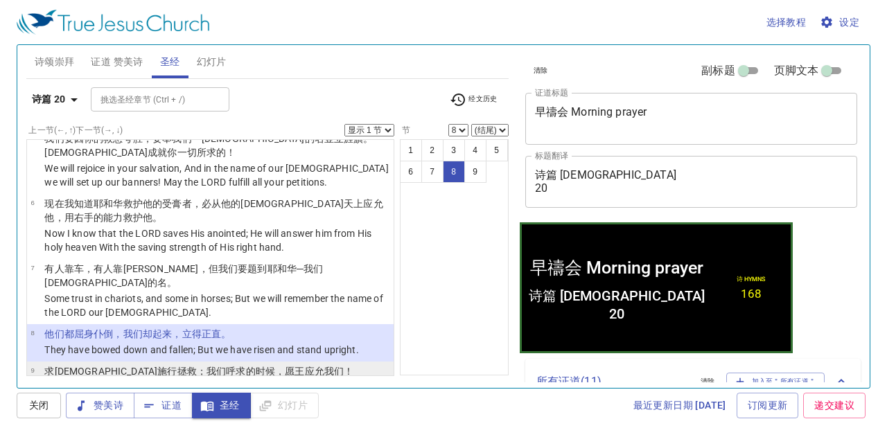
click at [262, 364] on td "求耶和华 施行拯救 ；我们呼求 的时候 ，愿王 应允 我们！" at bounding box center [198, 372] width 309 height 16
select select "9"
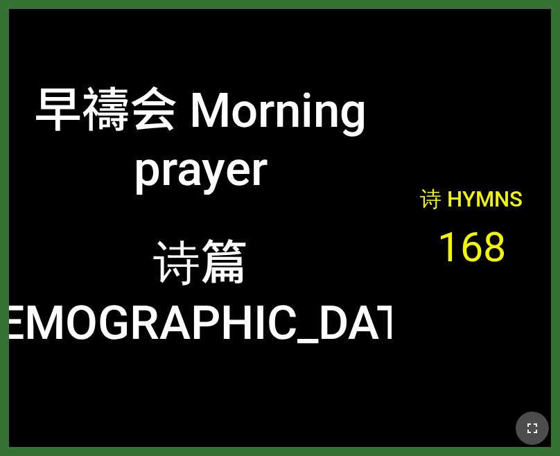
click at [522, 427] on button "button" at bounding box center [531, 427] width 33 height 33
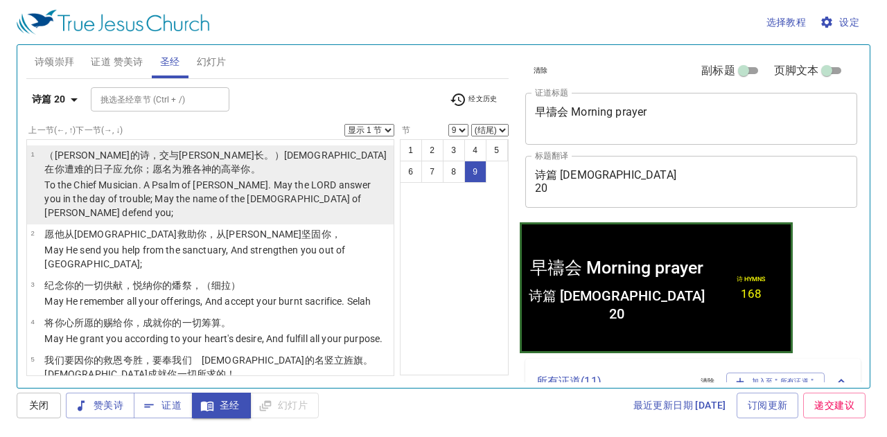
click at [257, 178] on p "To the Chief Musician. A Psalm of [PERSON_NAME]. May the LORD answer you in the…" at bounding box center [216, 199] width 345 height 42
select select "1"
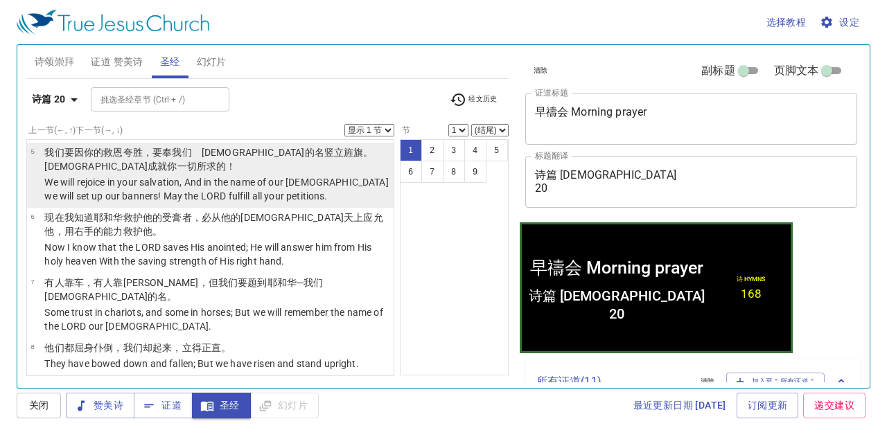
scroll to position [139, 0]
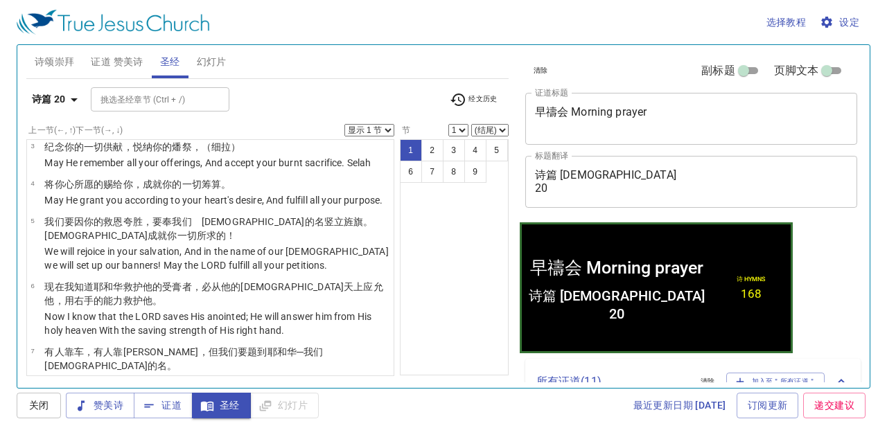
click at [389, 127] on select "显示 1 节 显示 2 节 显示 3 节 显示 4 节 显示 5 节" at bounding box center [369, 130] width 50 height 12
select select "5"
click at [344, 124] on select "显示 1 节 显示 2 节 显示 3 节 显示 4 节 显示 5 节" at bounding box center [369, 130] width 50 height 12
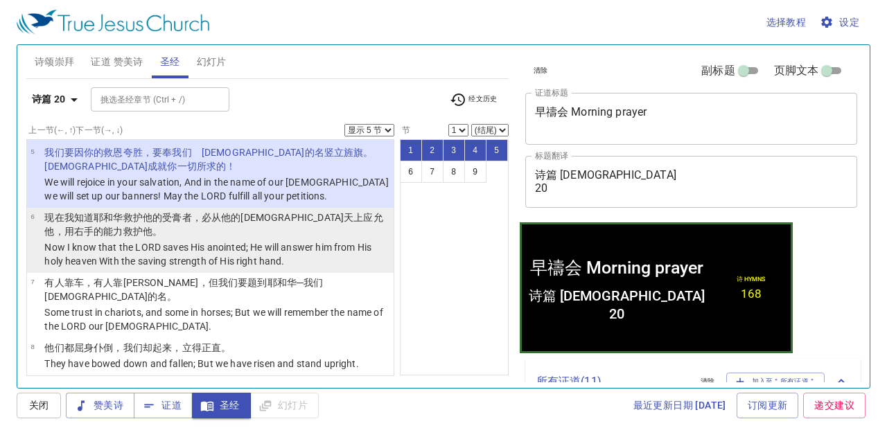
scroll to position [222, 0]
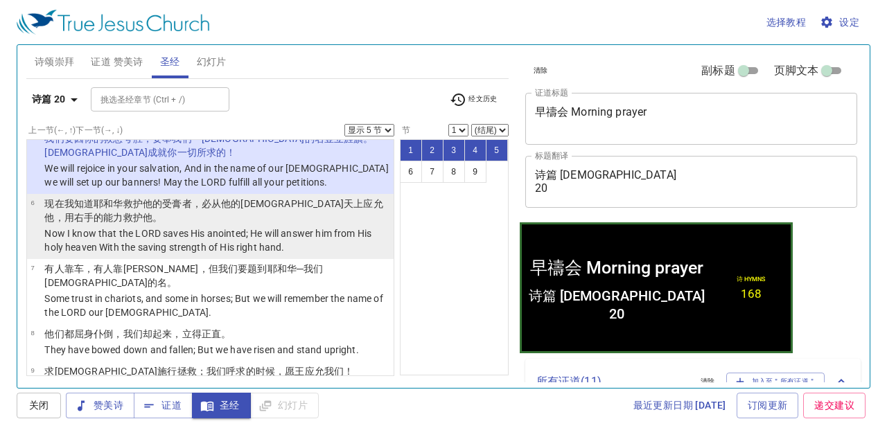
click at [162, 212] on wh6030 "他，用右手 的能力 救护 他。" at bounding box center [103, 217] width 118 height 11
select select "6"
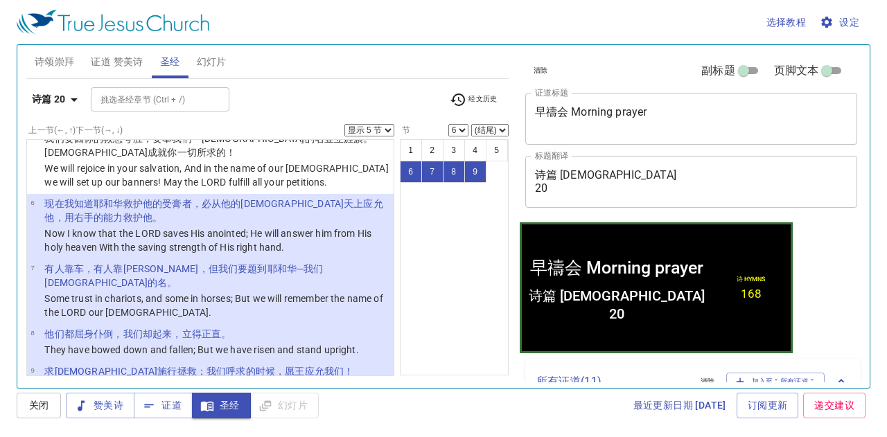
click at [366, 127] on select "显示 1 节 显示 2 节 显示 3 节 显示 4 节 显示 5 节" at bounding box center [369, 130] width 50 height 12
select select "3"
click at [344, 124] on select "显示 1 节 显示 2 节 显示 3 节 显示 4 节 显示 5 节" at bounding box center [369, 130] width 50 height 12
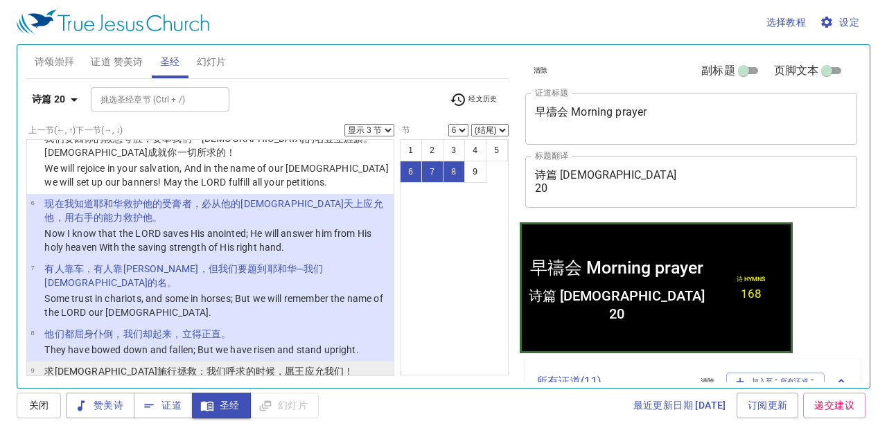
click at [233, 380] on td "Save, LORD! May the King answer us when we call." at bounding box center [198, 388] width 309 height 16
select select "9"
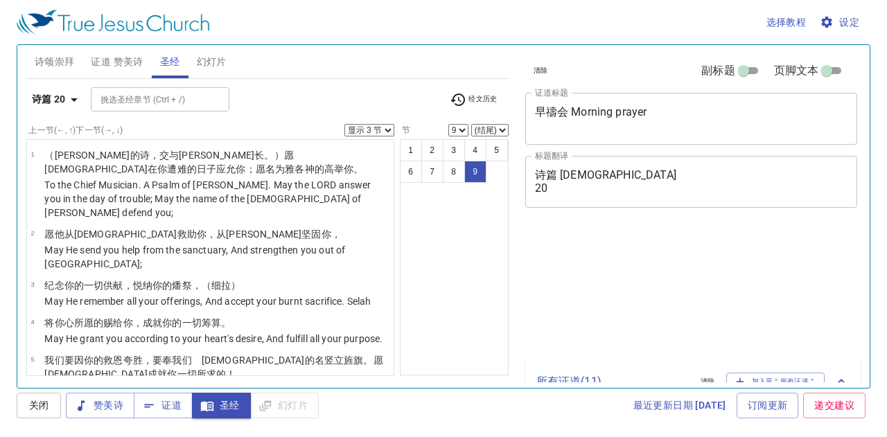
select select "3"
select select "9"
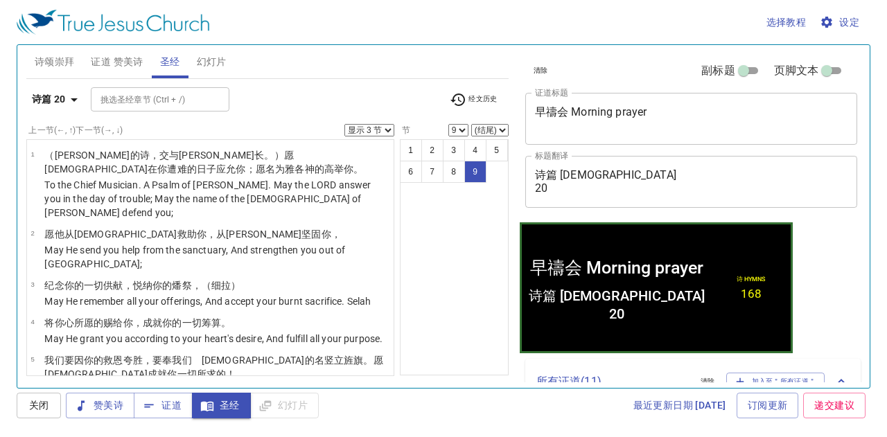
scroll to position [222, 0]
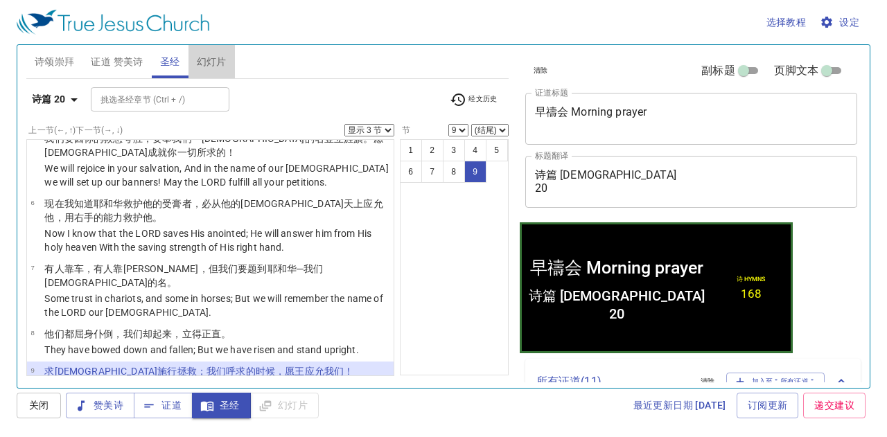
click at [216, 60] on span "幻灯片" at bounding box center [212, 61] width 30 height 17
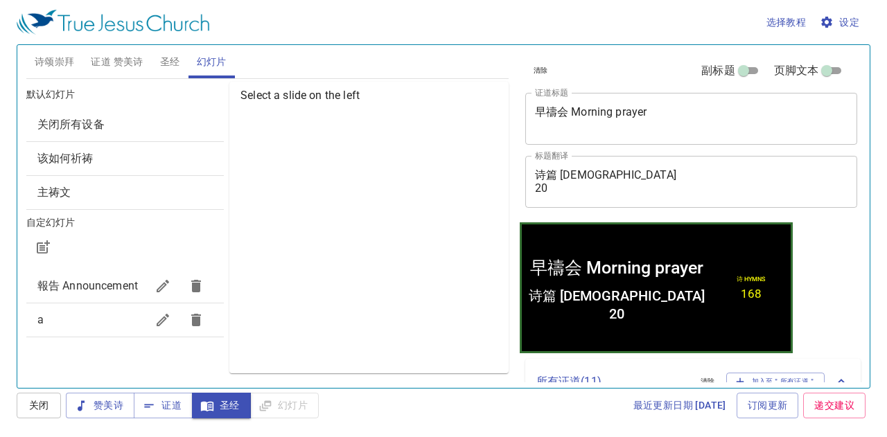
click at [135, 157] on span "该如何祈祷" at bounding box center [124, 158] width 175 height 17
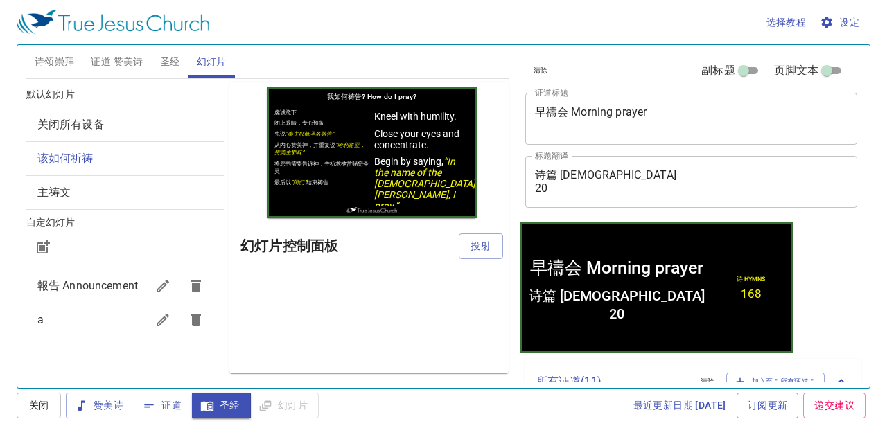
scroll to position [0, 0]
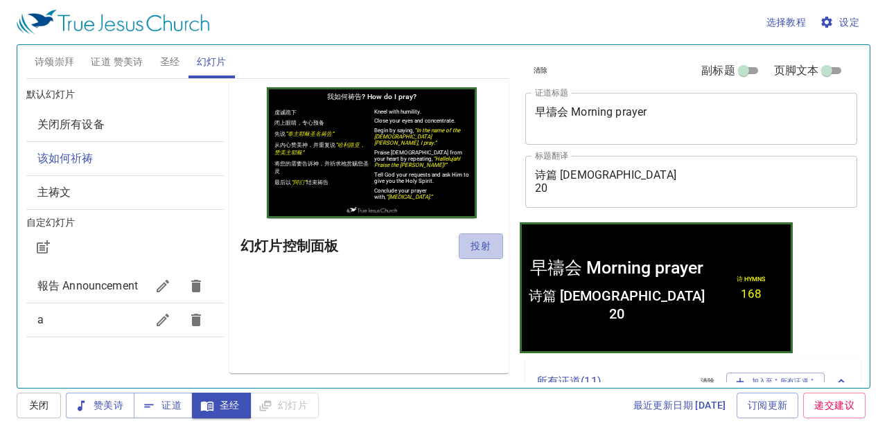
click at [470, 250] on span "投射" at bounding box center [481, 246] width 22 height 17
